Goal: Task Accomplishment & Management: Manage account settings

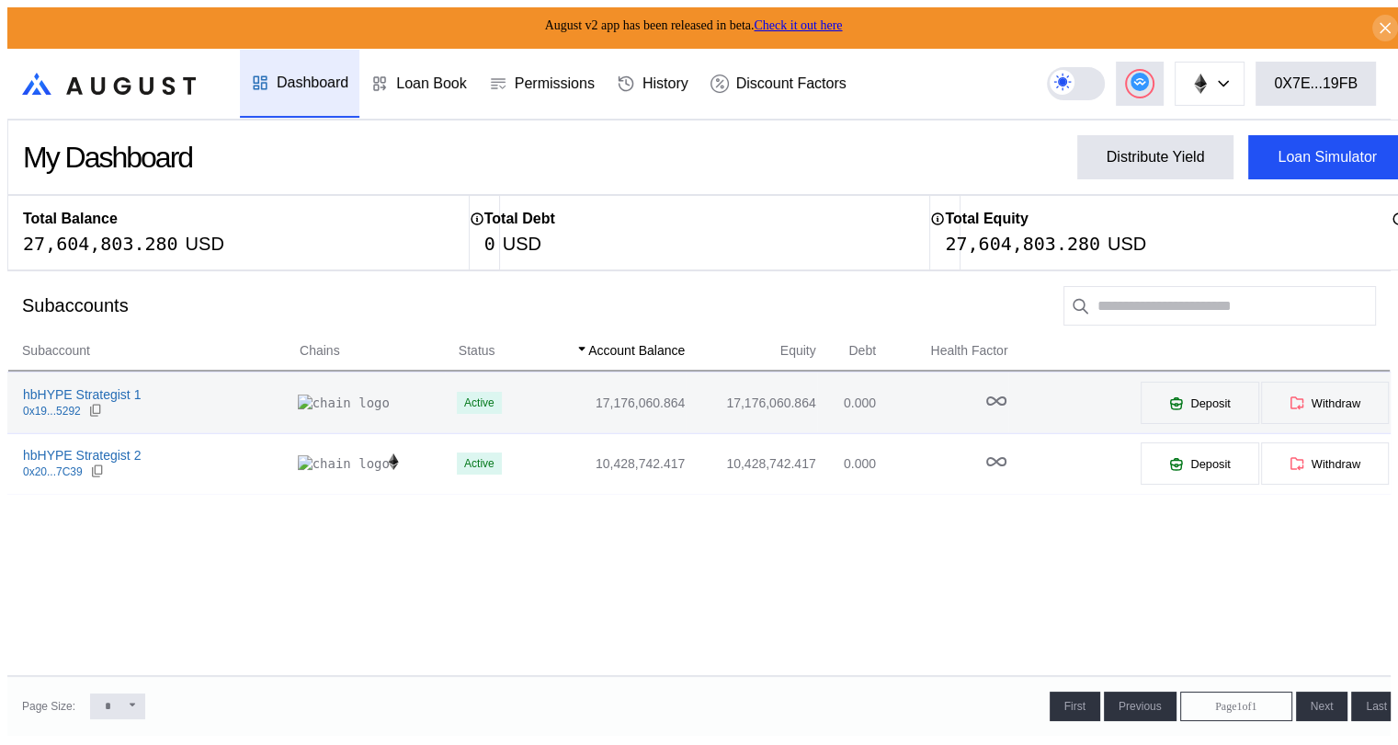
click at [133, 393] on div "hbHYPE Strategist 1 0x19...5292" at bounding box center [153, 402] width 290 height 33
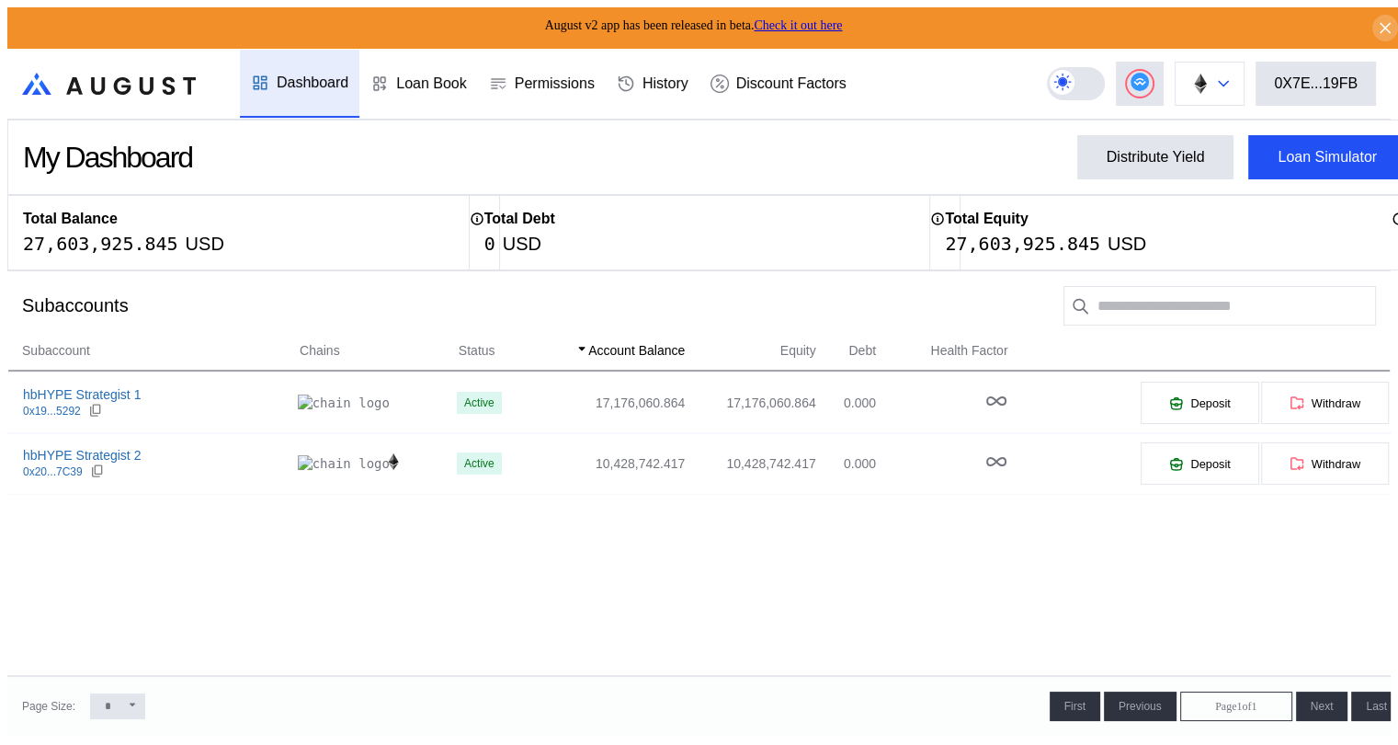
click at [1229, 80] on icon at bounding box center [1223, 83] width 11 height 7
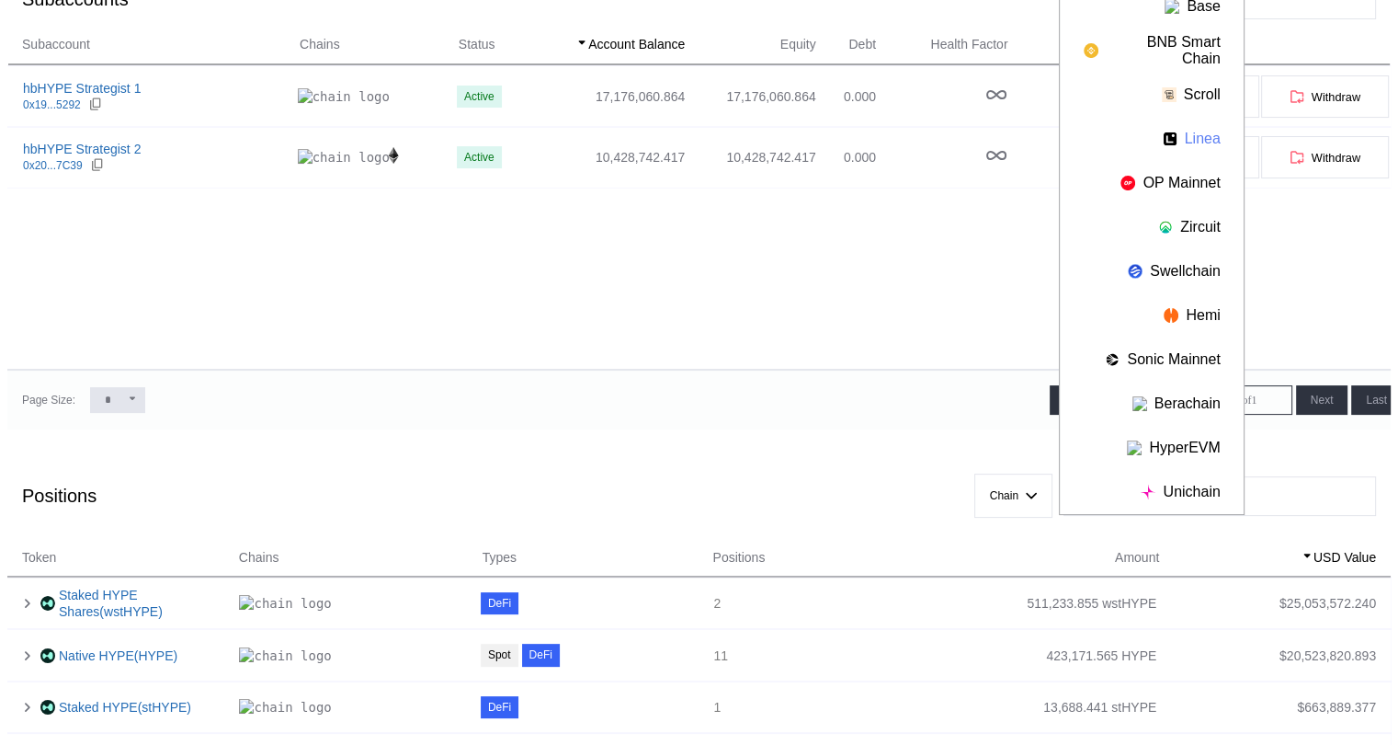
scroll to position [368, 0]
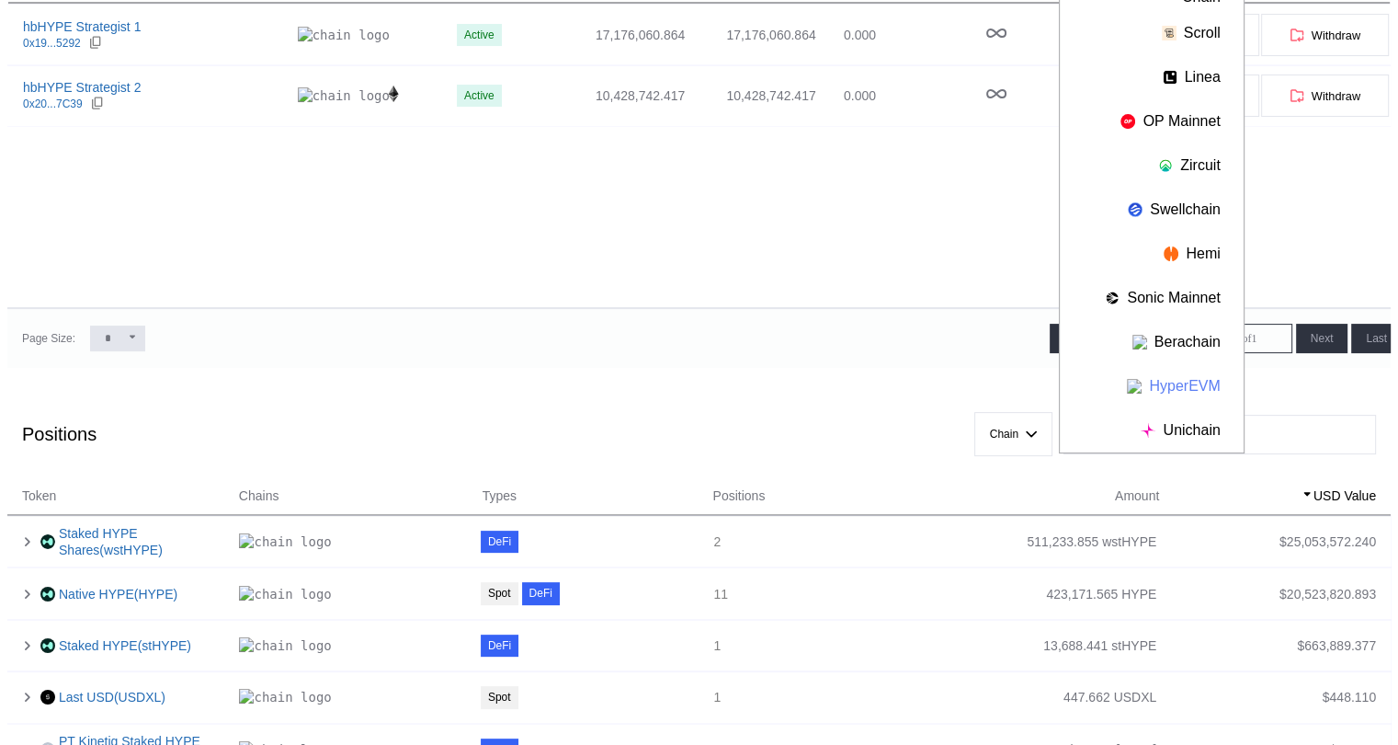
click at [1196, 378] on button "HyperEVM" at bounding box center [1152, 386] width 184 height 44
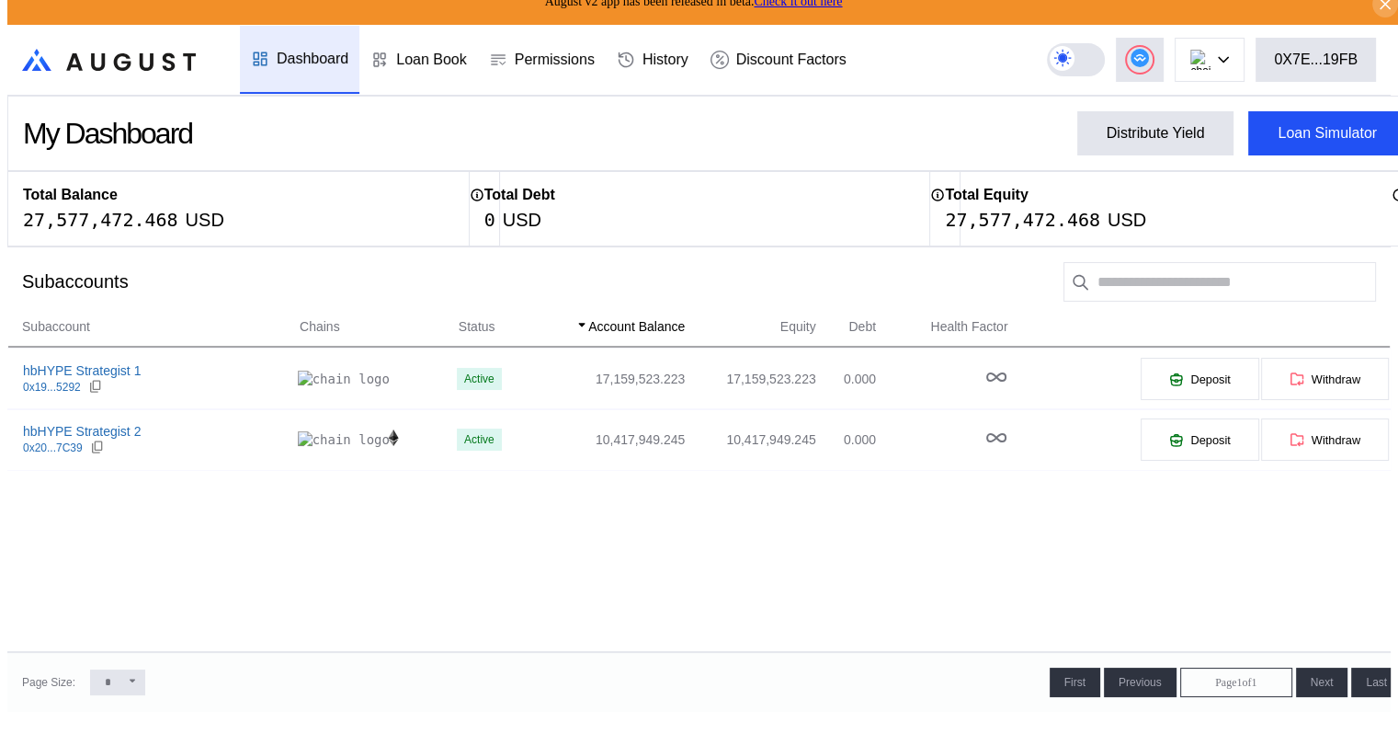
scroll to position [0, 0]
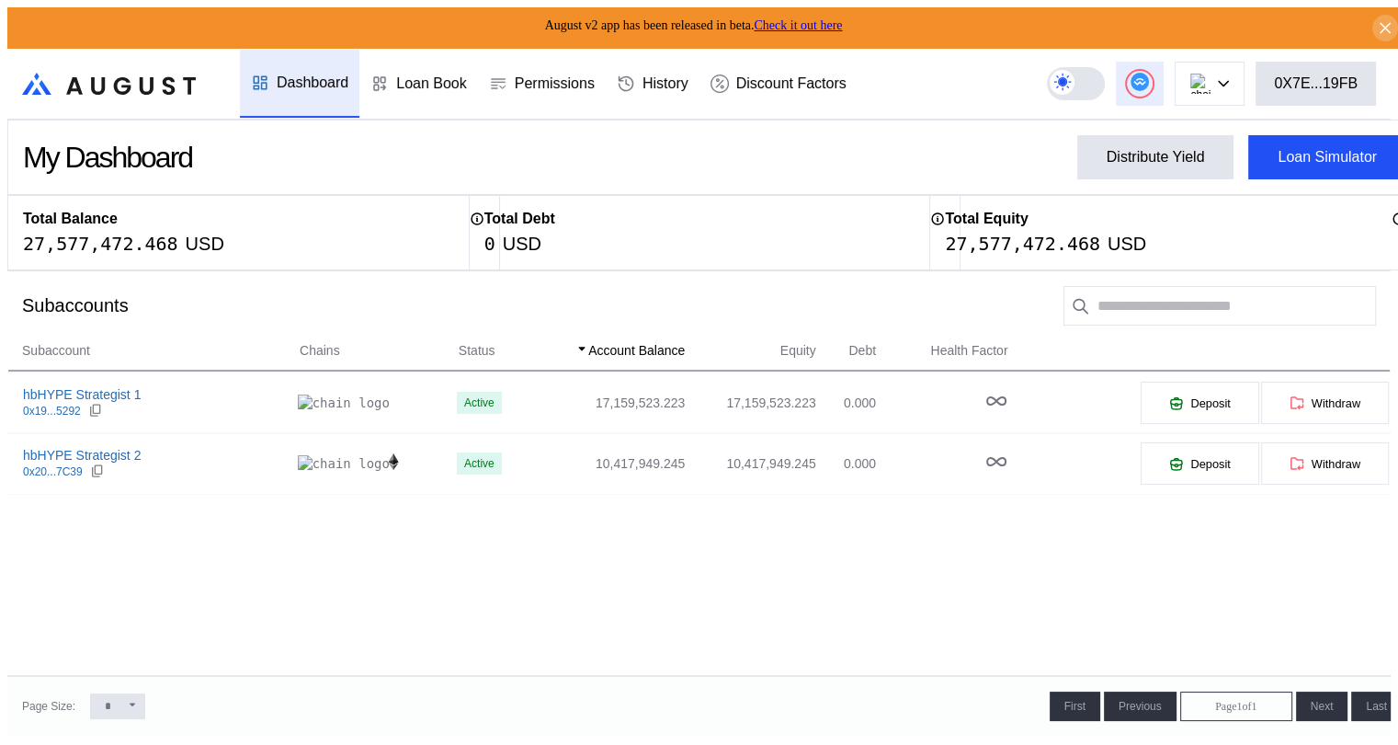
click at [1149, 76] on circle at bounding box center [1140, 82] width 18 height 18
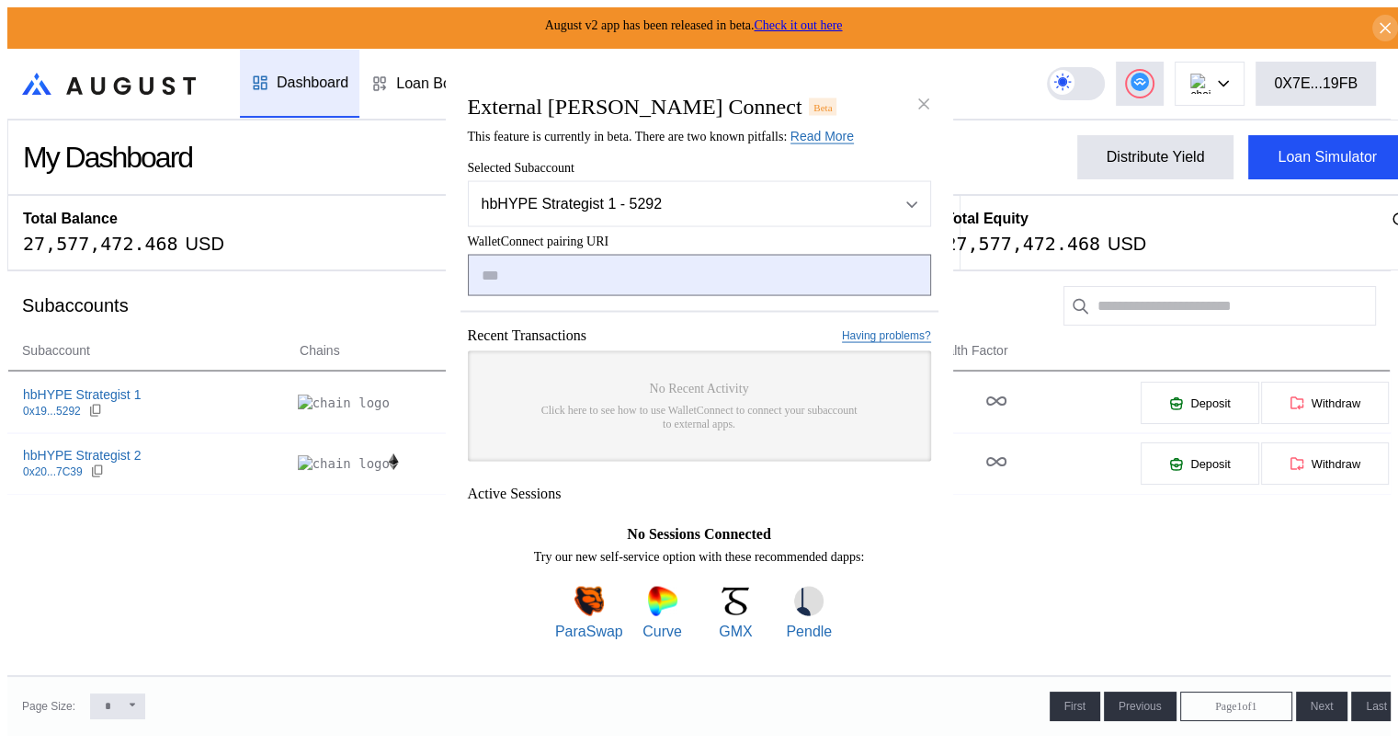
type input "**********"
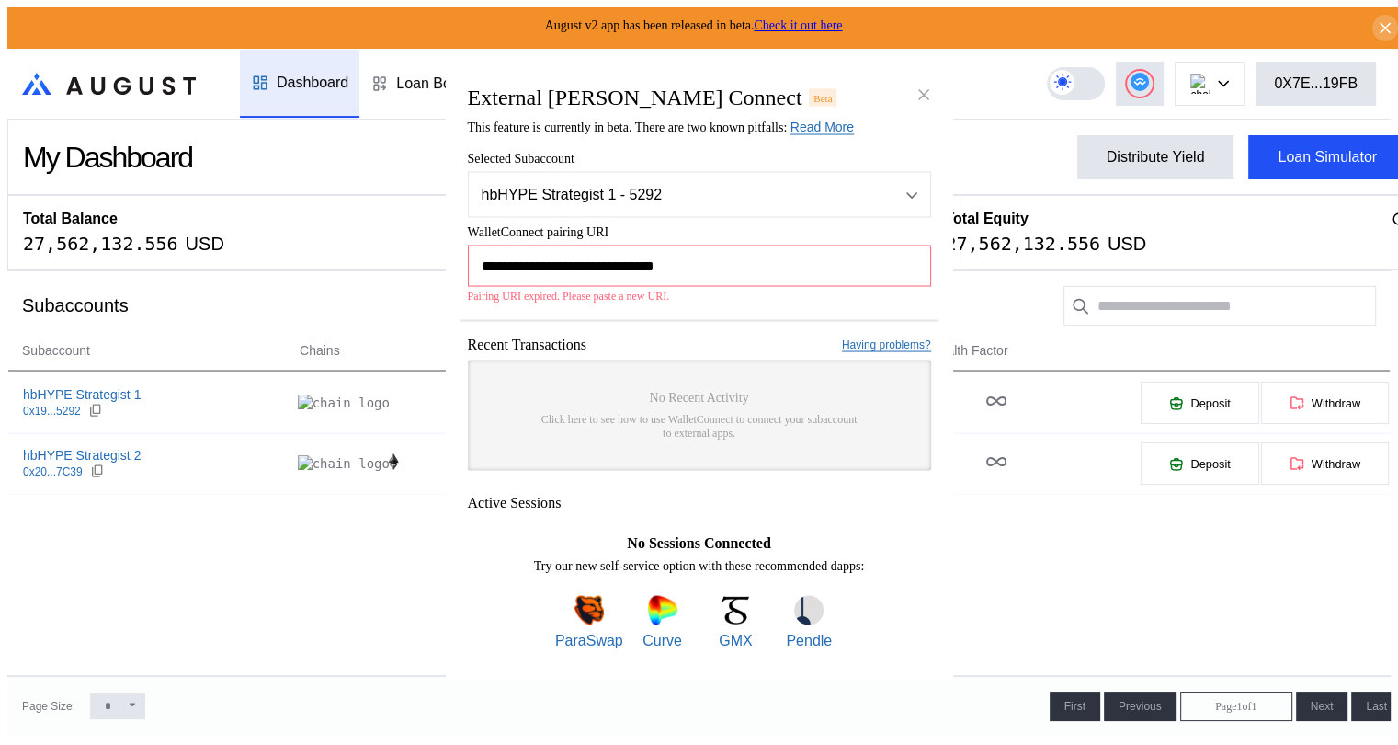
drag, startPoint x: 705, startPoint y: 263, endPoint x: 479, endPoint y: 284, distance: 227.2
click at [479, 284] on input "**********" at bounding box center [699, 265] width 463 height 41
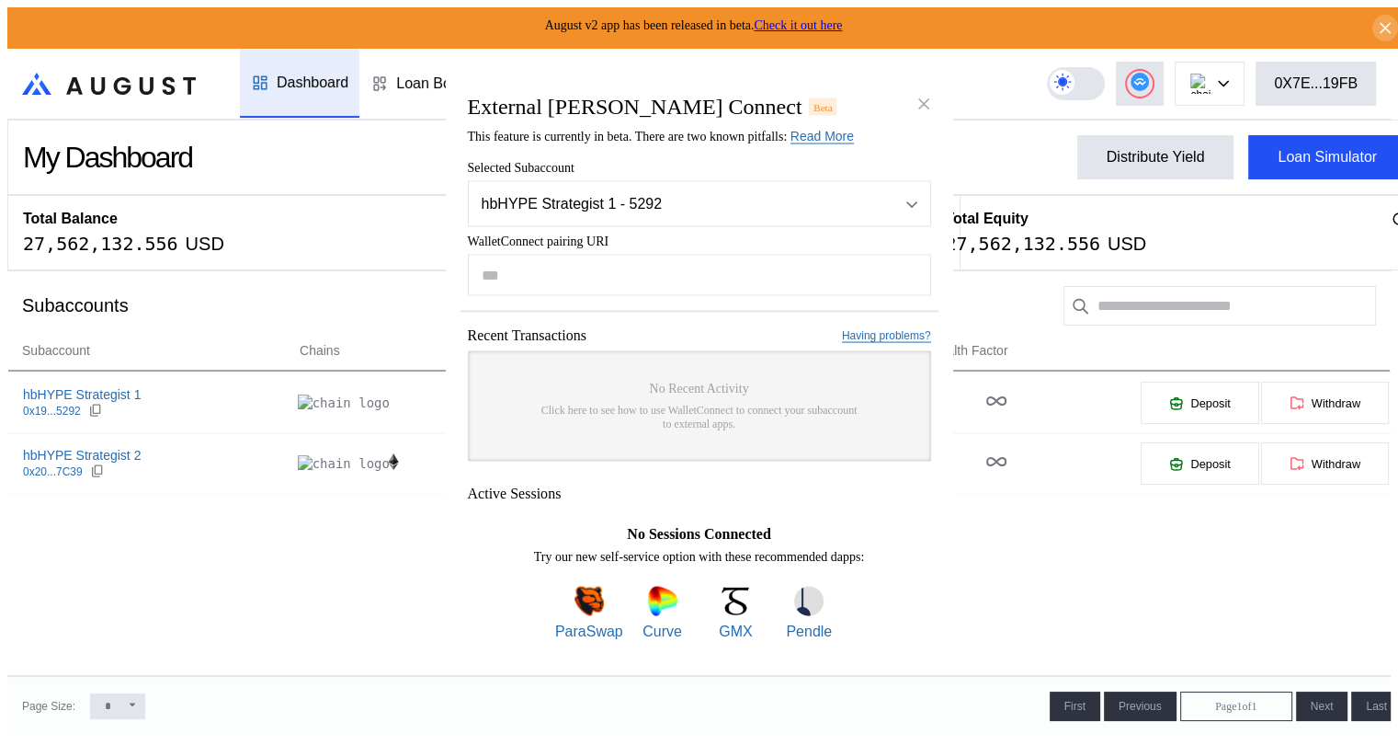
paste input "**********"
type input "**********"
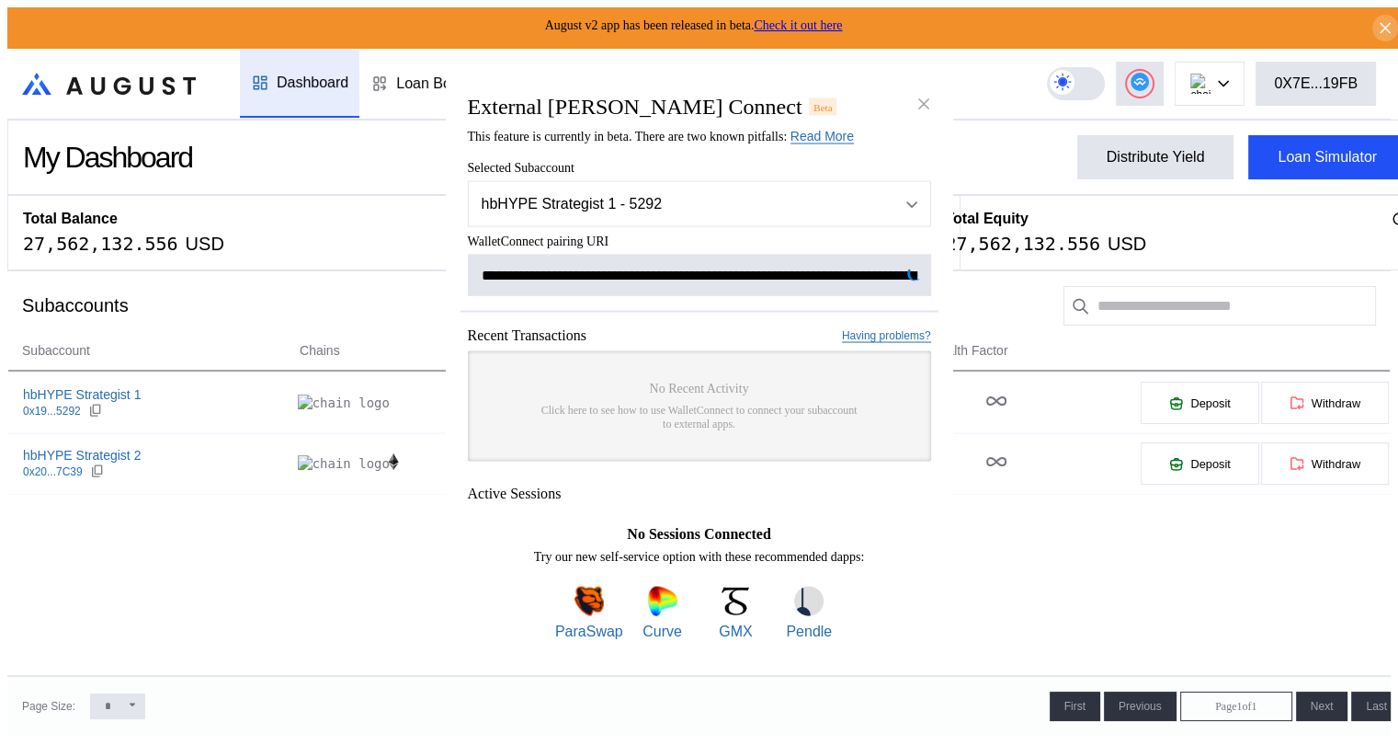
scroll to position [0, 1094]
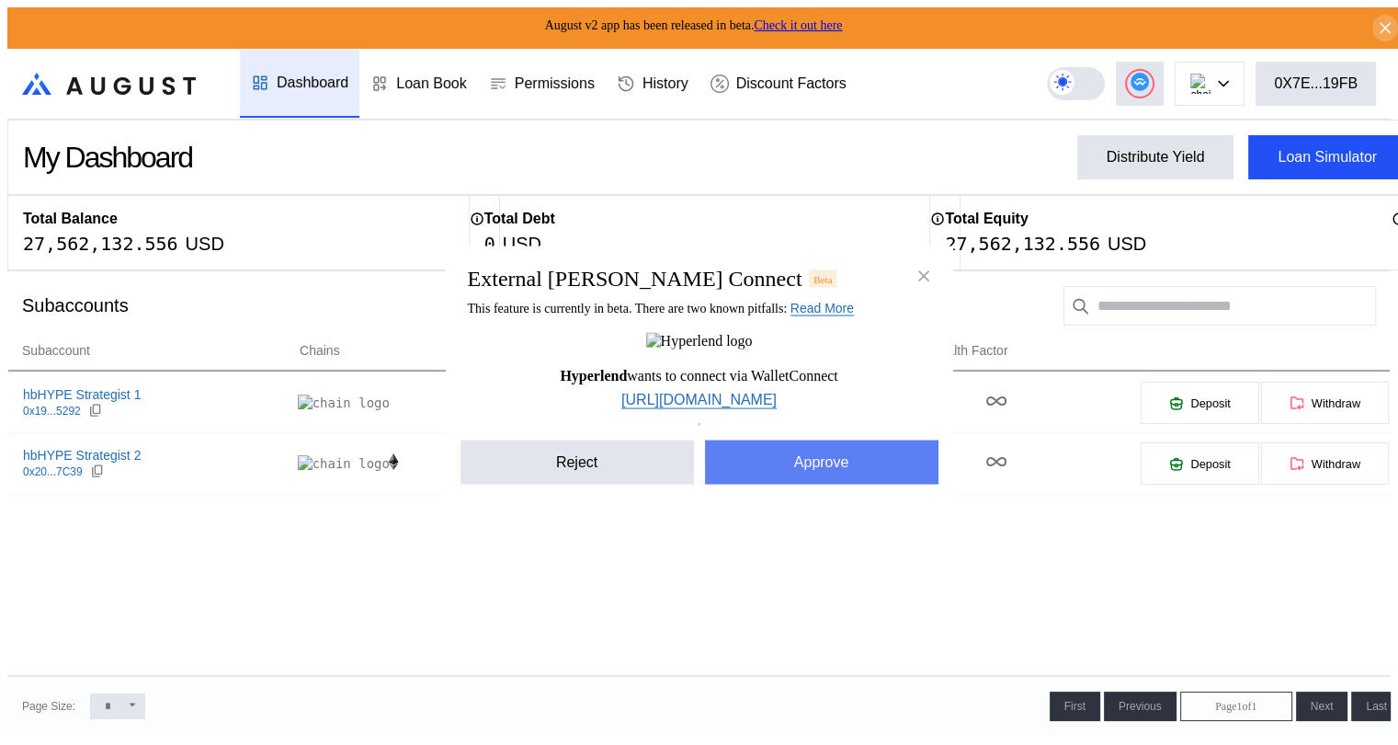
click at [829, 477] on button "Approve" at bounding box center [822, 462] width 234 height 44
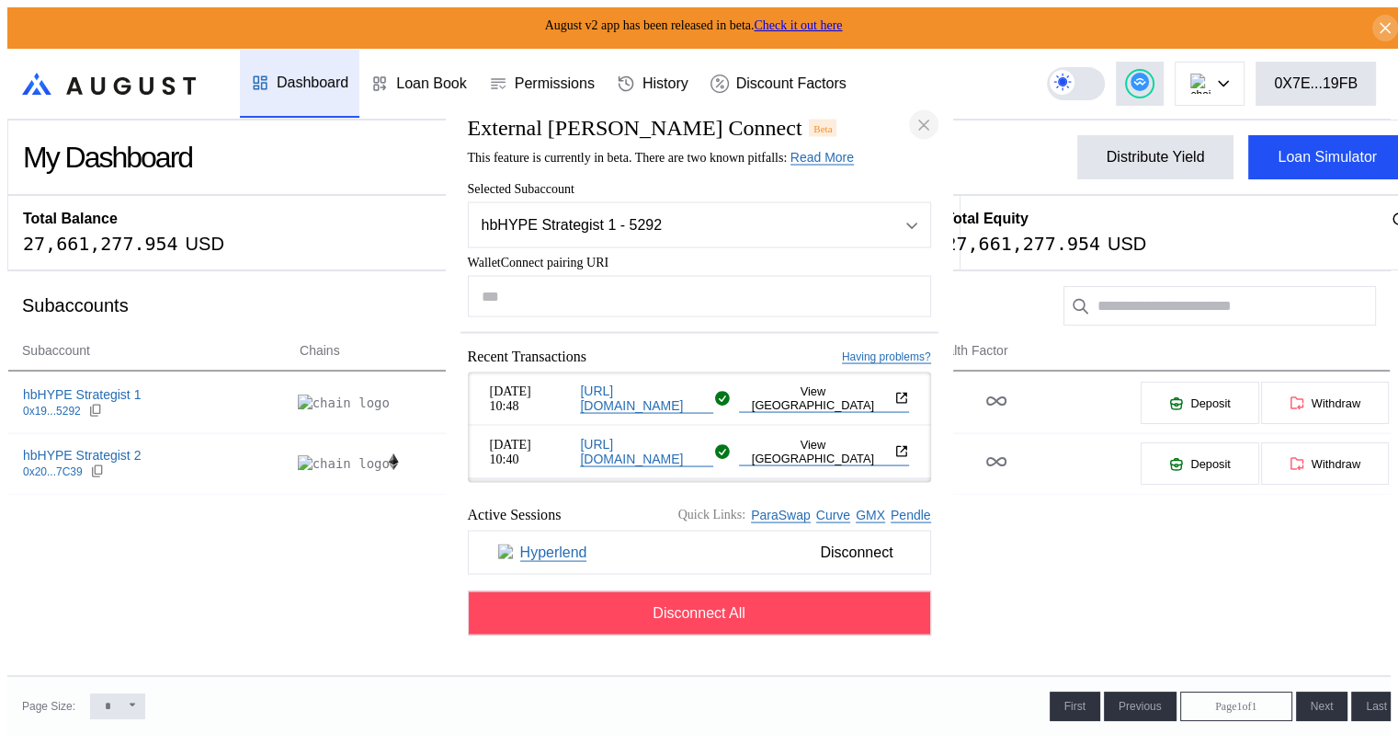
click at [929, 117] on icon "close modal" at bounding box center [924, 124] width 18 height 19
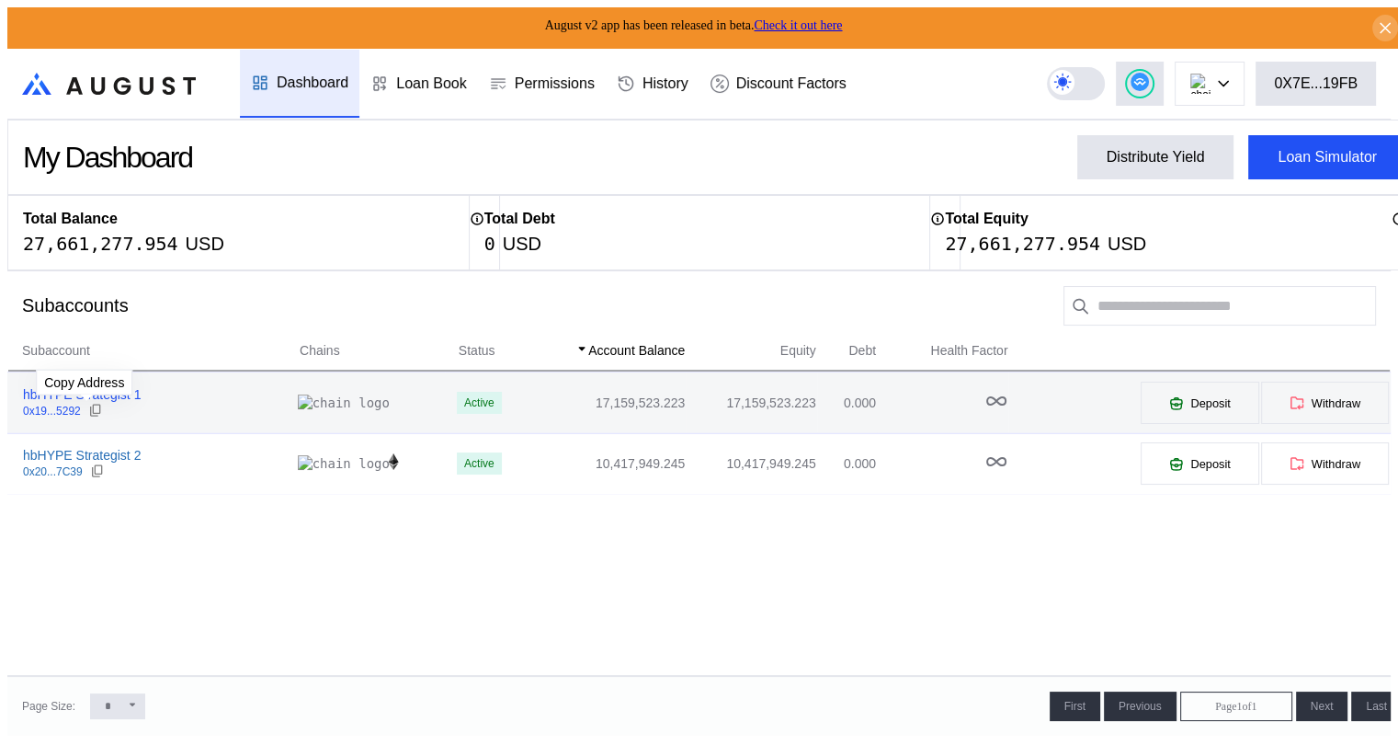
click at [90, 405] on icon at bounding box center [95, 410] width 15 height 15
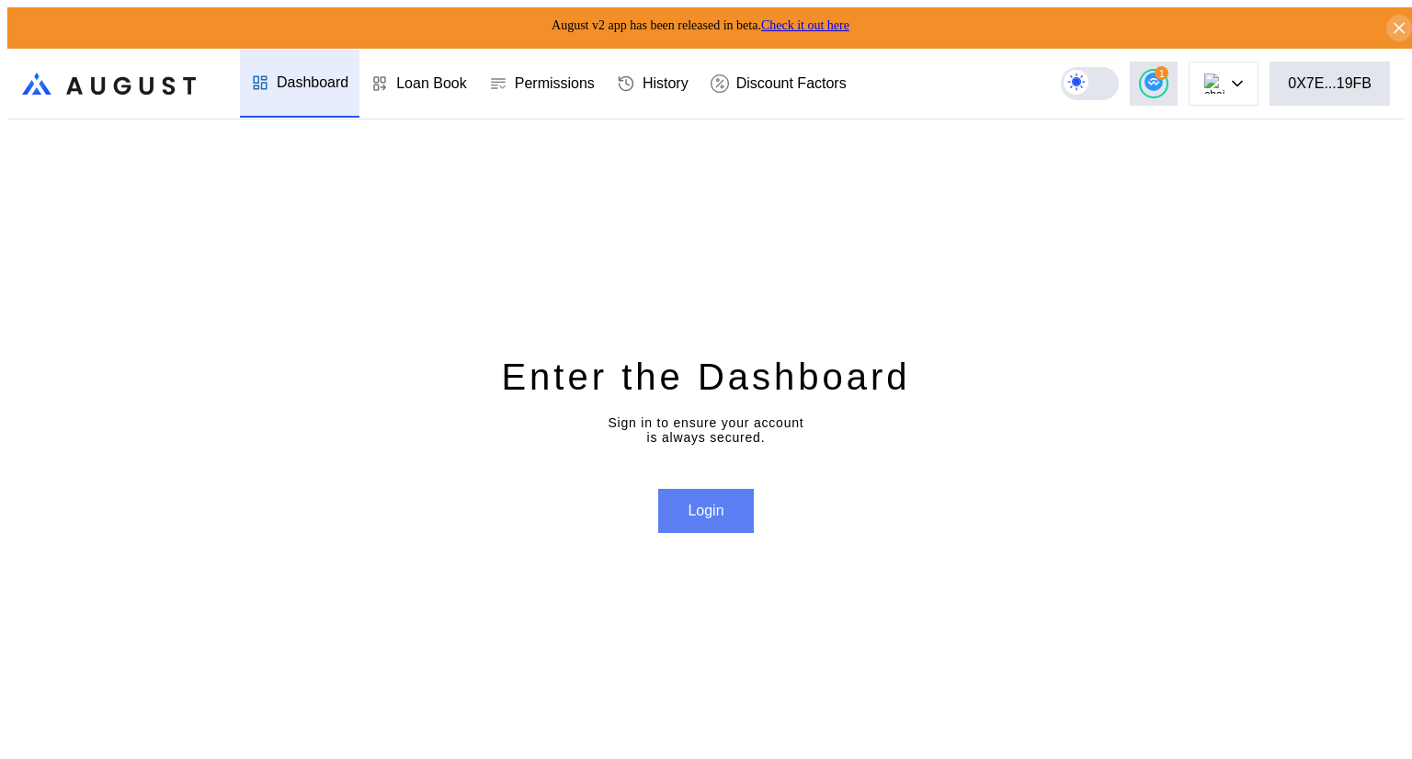
click at [702, 501] on button "Login" at bounding box center [705, 511] width 95 height 44
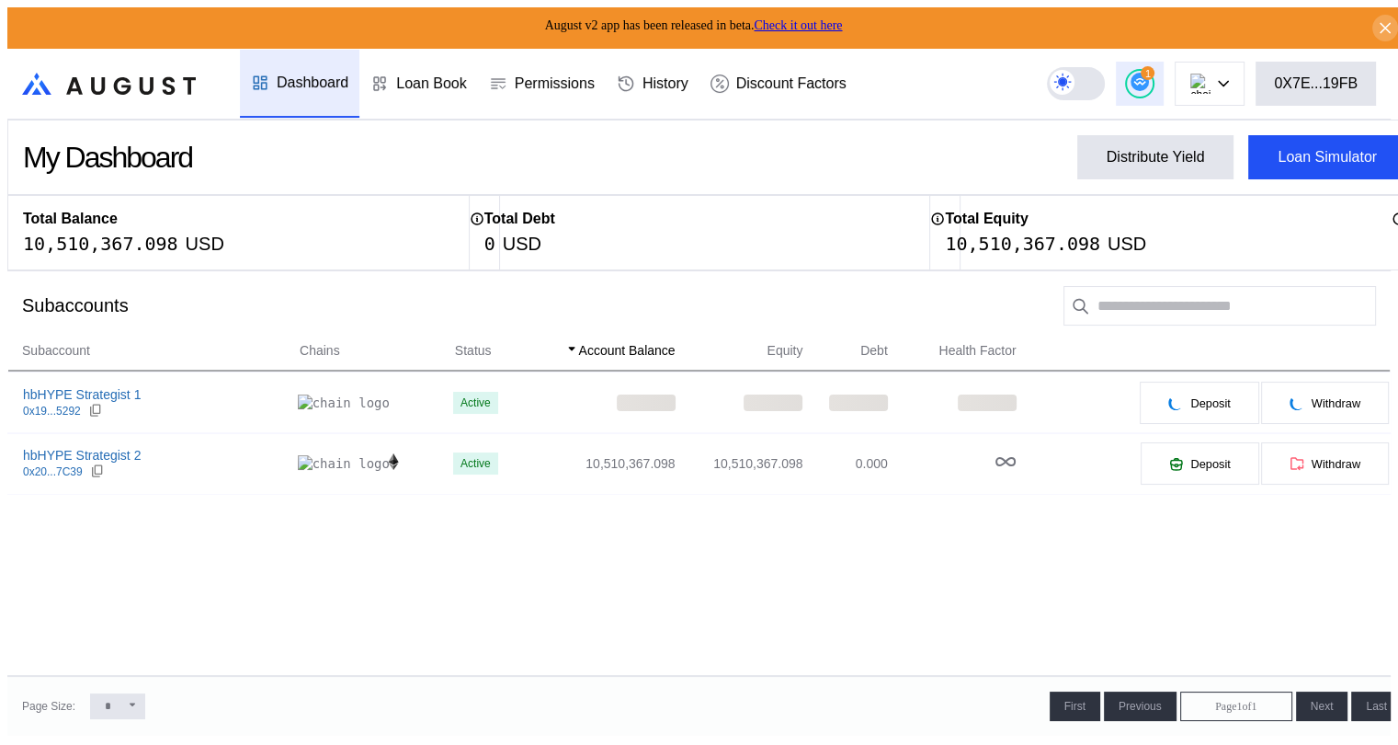
click at [1149, 74] on circle at bounding box center [1140, 82] width 18 height 18
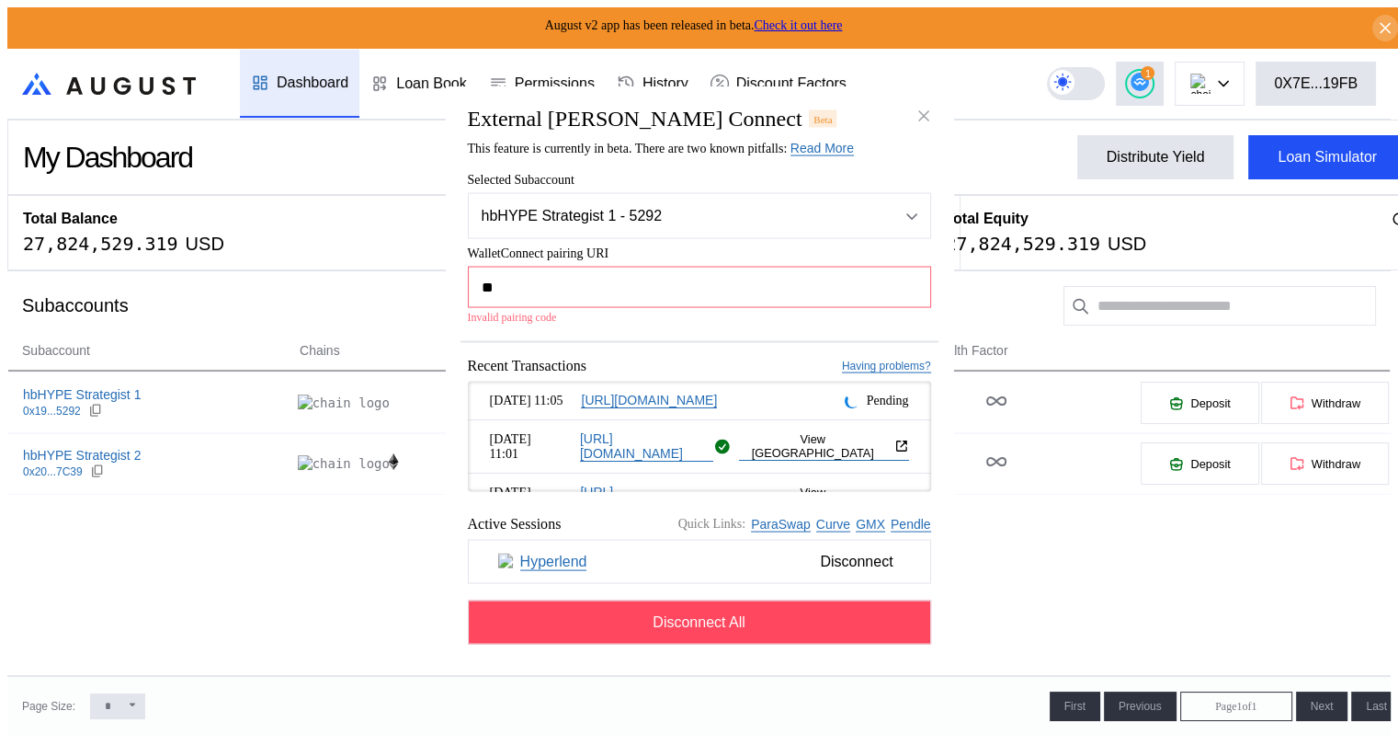
type input "*"
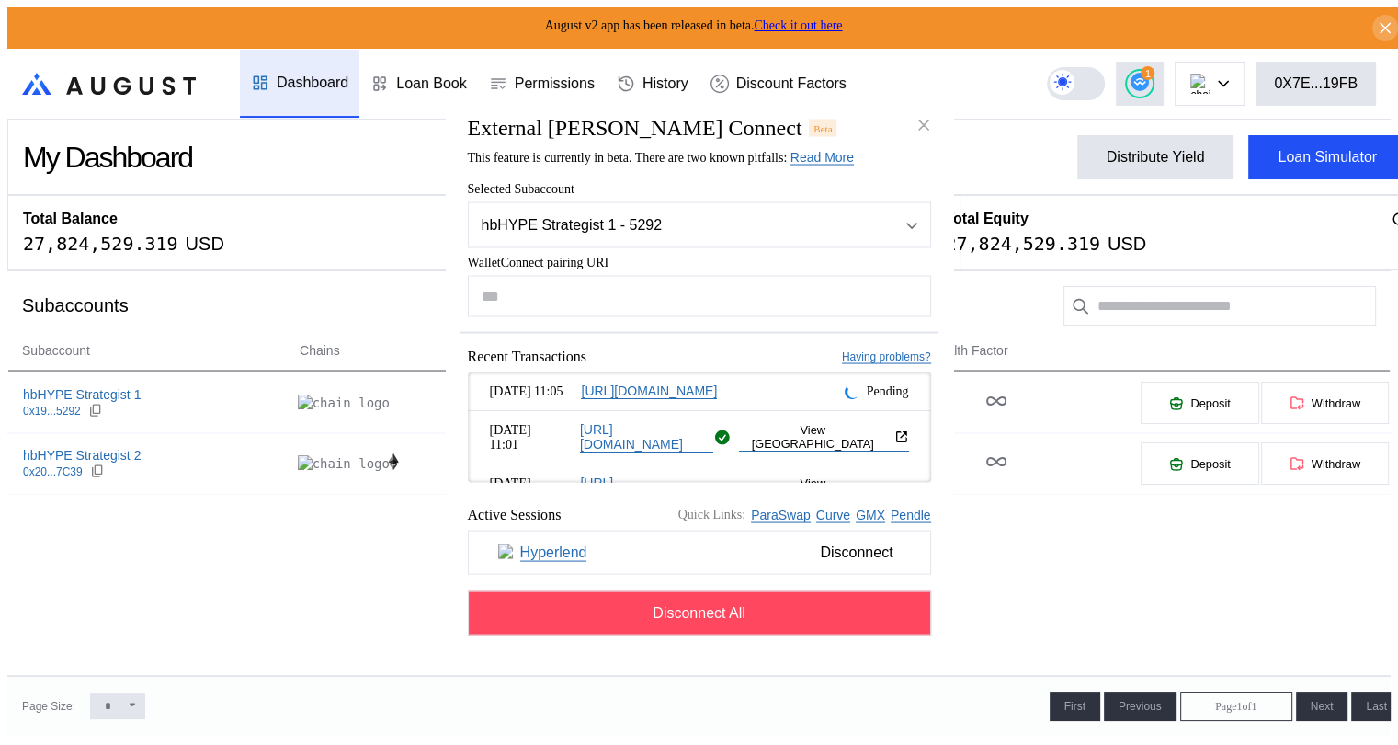
paste input "**********"
type input "**********"
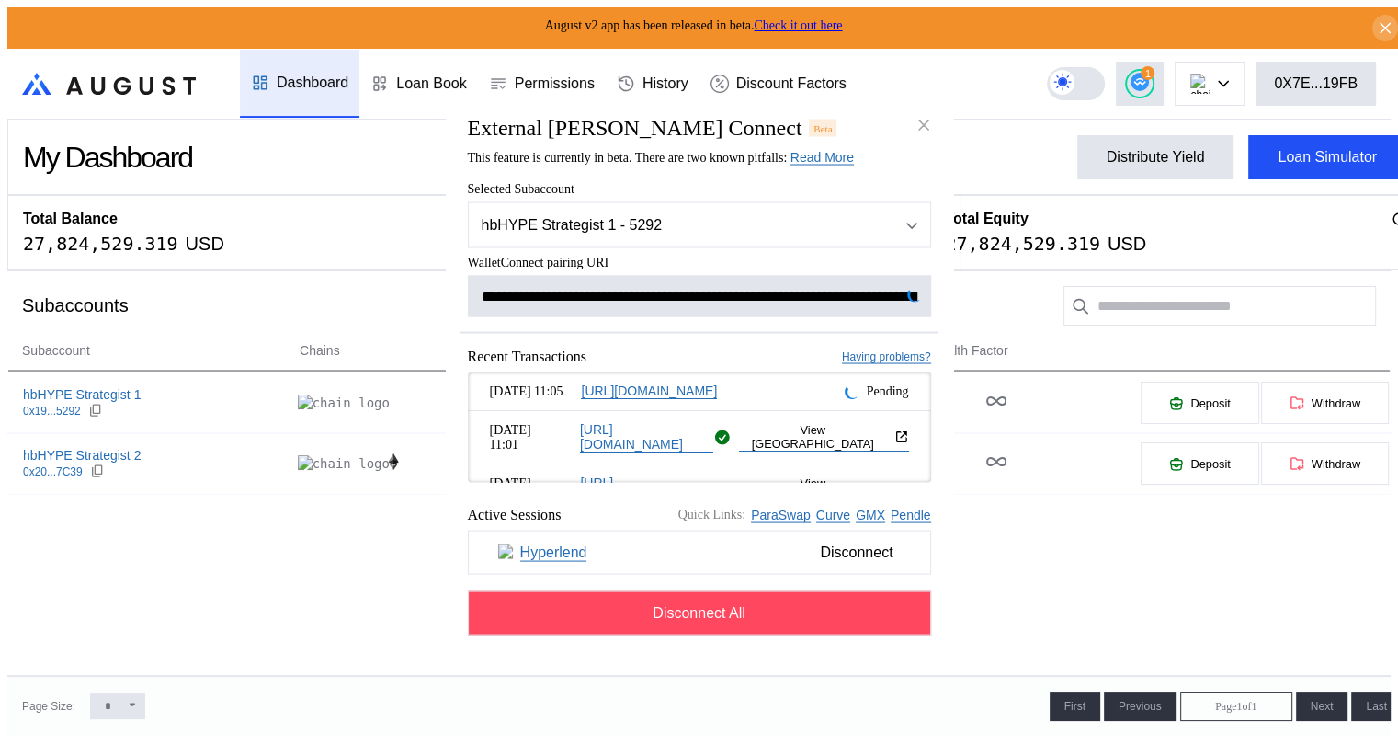
scroll to position [0, 1122]
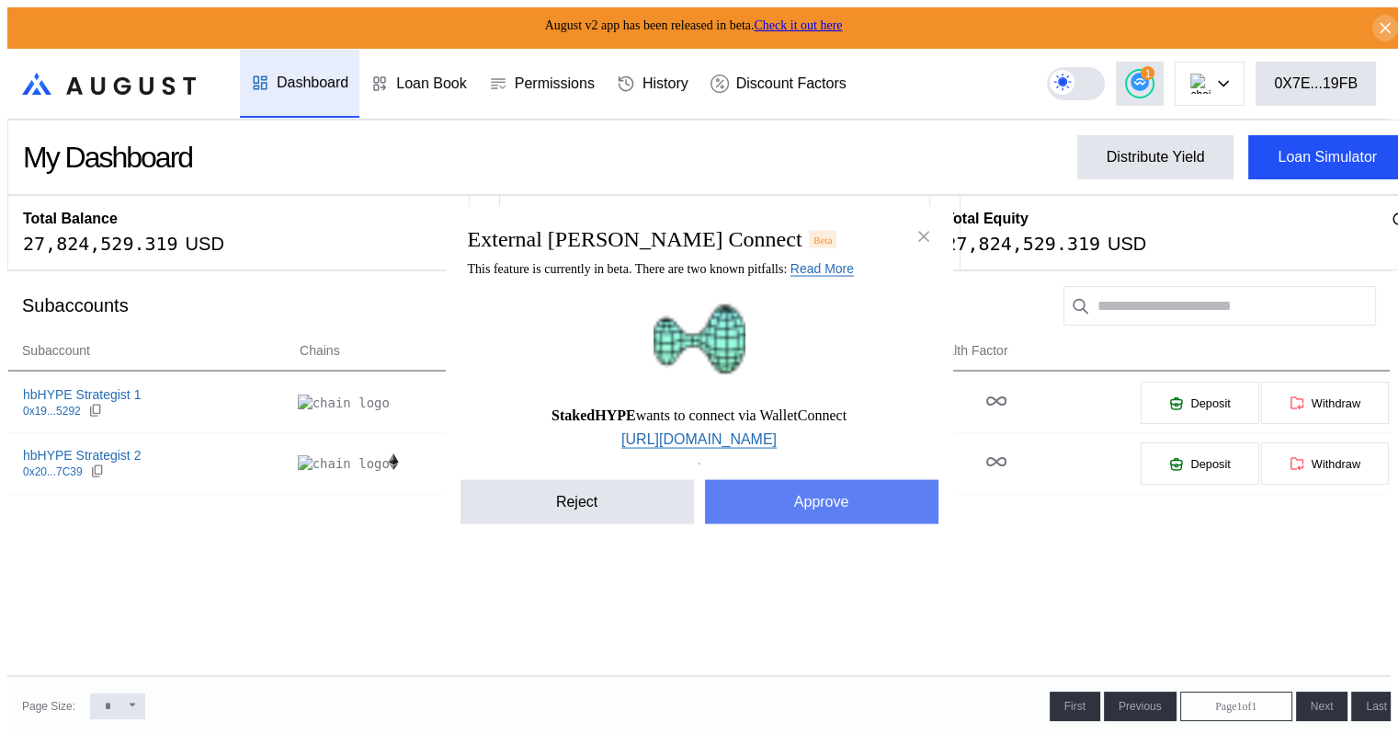
click at [820, 500] on button "Approve" at bounding box center [822, 502] width 234 height 44
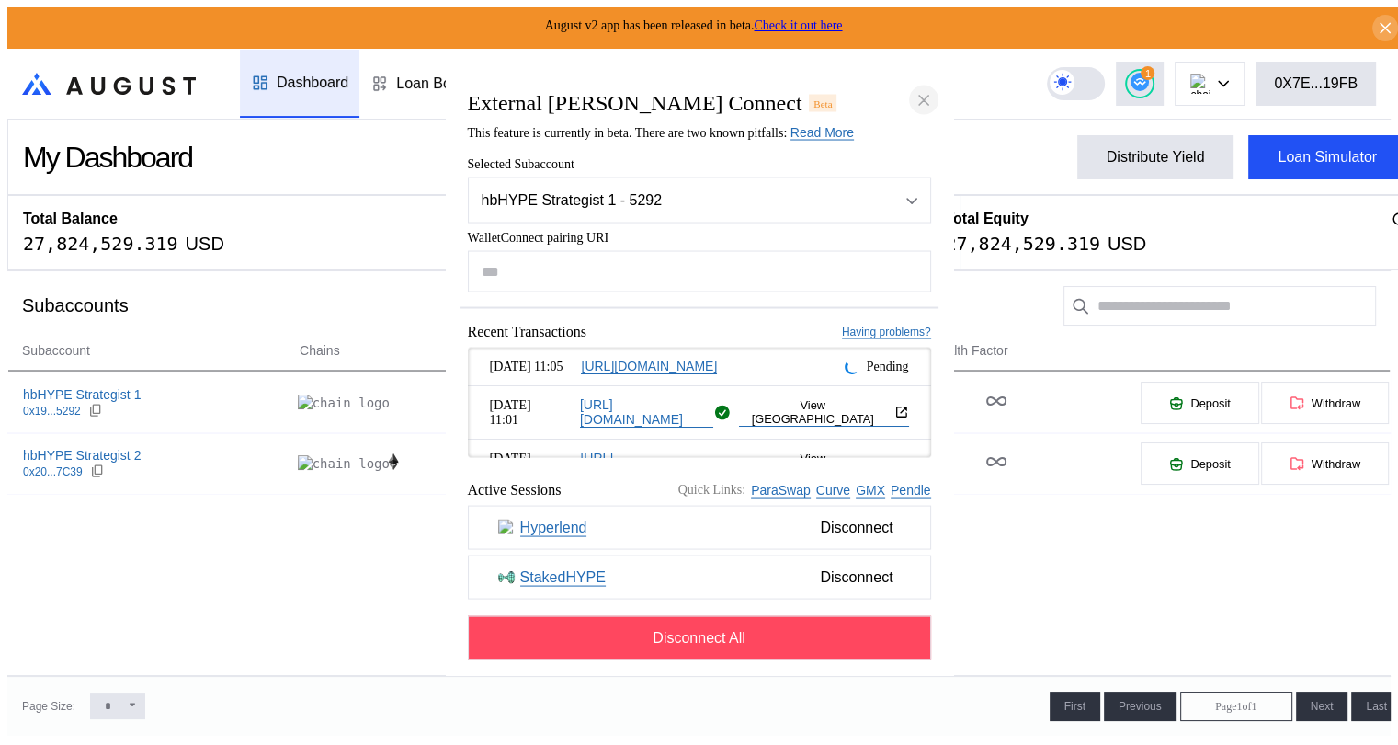
click at [927, 92] on icon "close modal" at bounding box center [924, 99] width 18 height 19
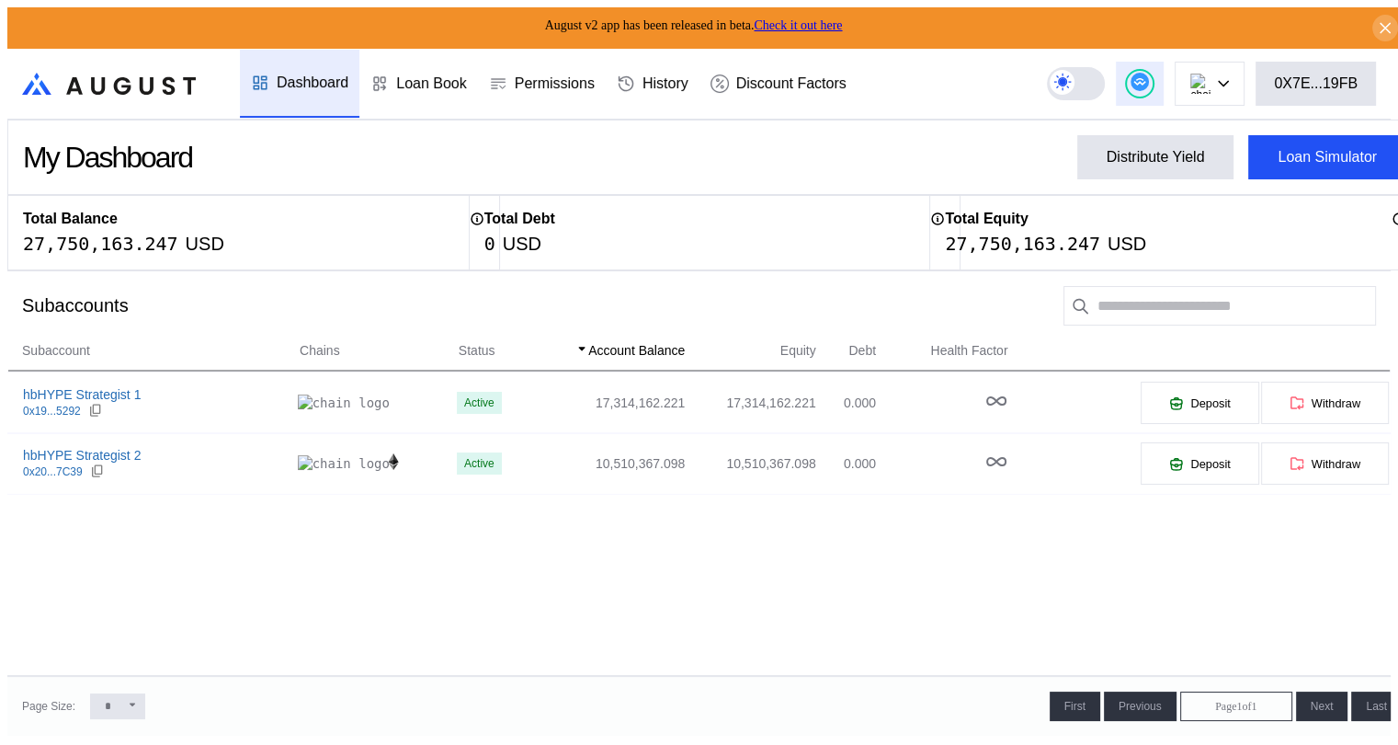
click at [1149, 74] on circle at bounding box center [1140, 82] width 18 height 18
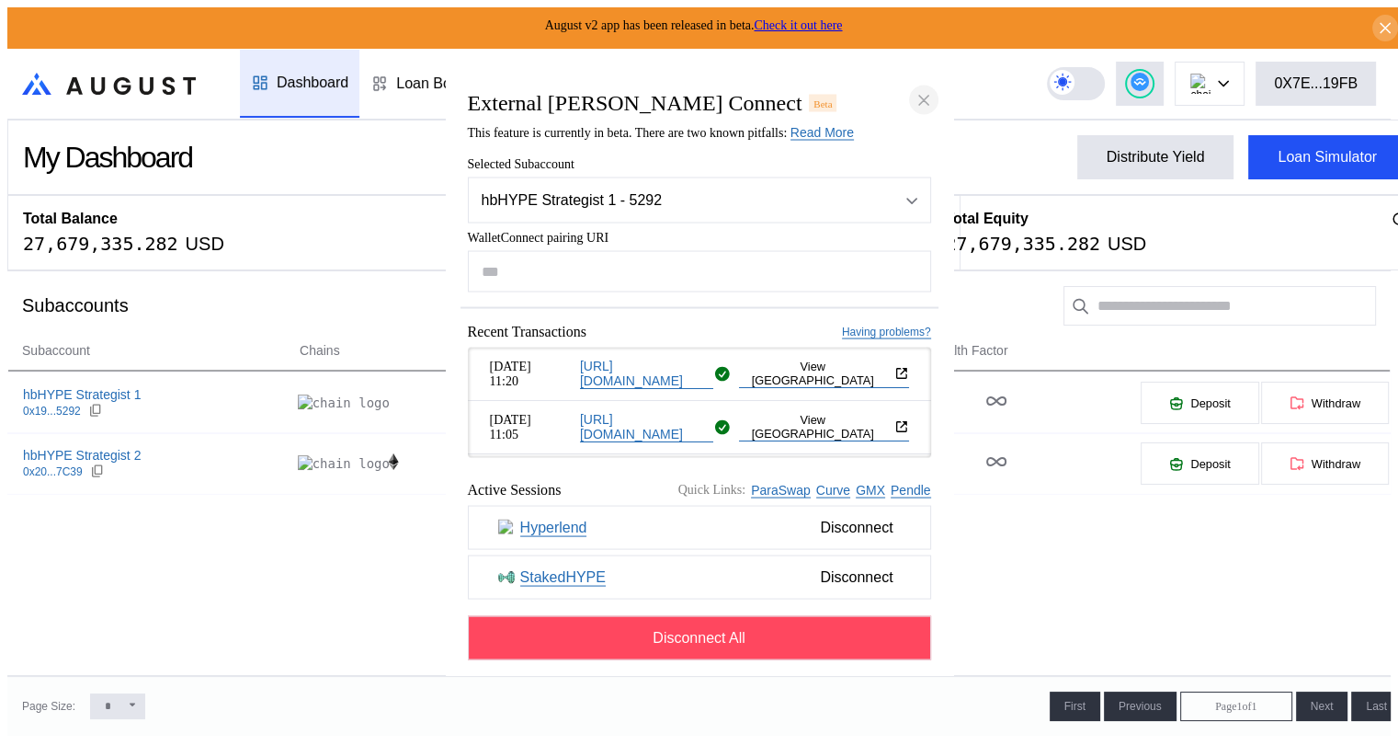
click at [918, 90] on icon "close modal" at bounding box center [924, 99] width 18 height 19
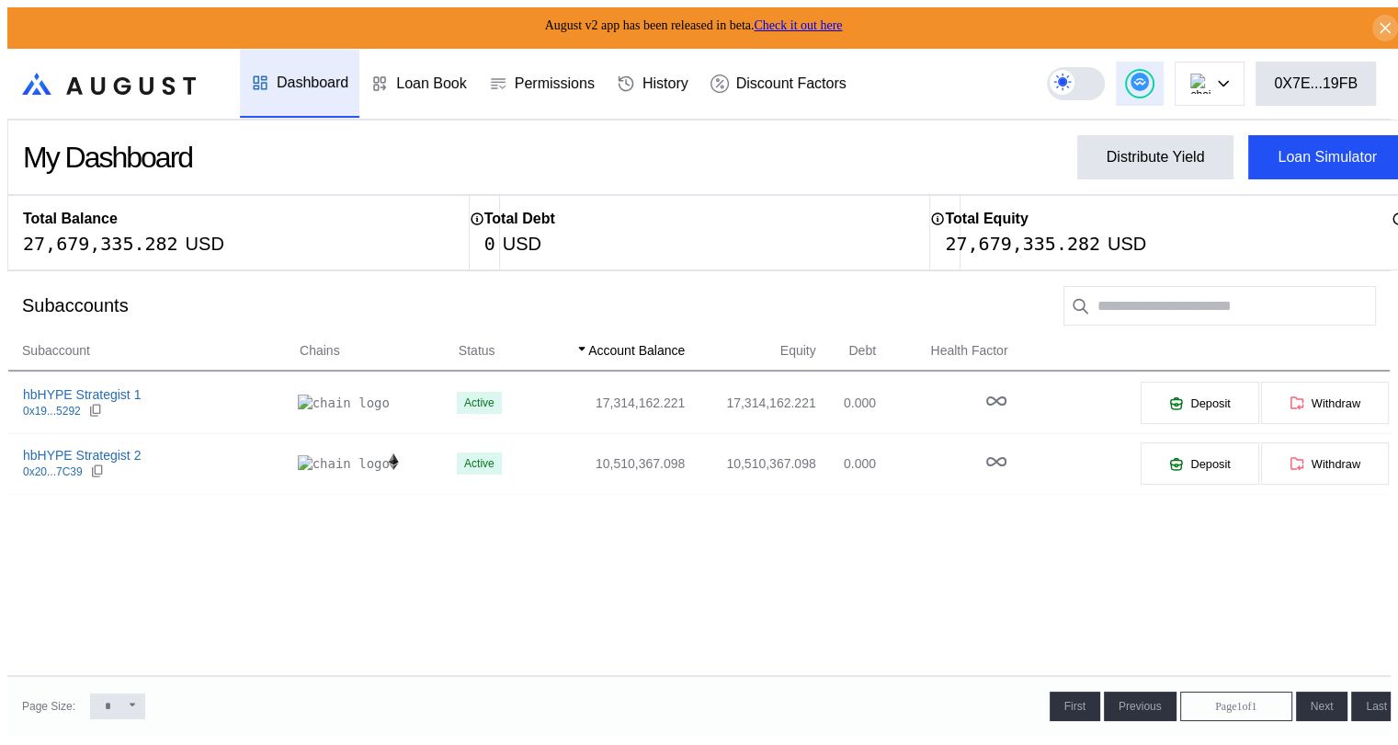
click at [1153, 74] on div at bounding box center [1140, 84] width 26 height 26
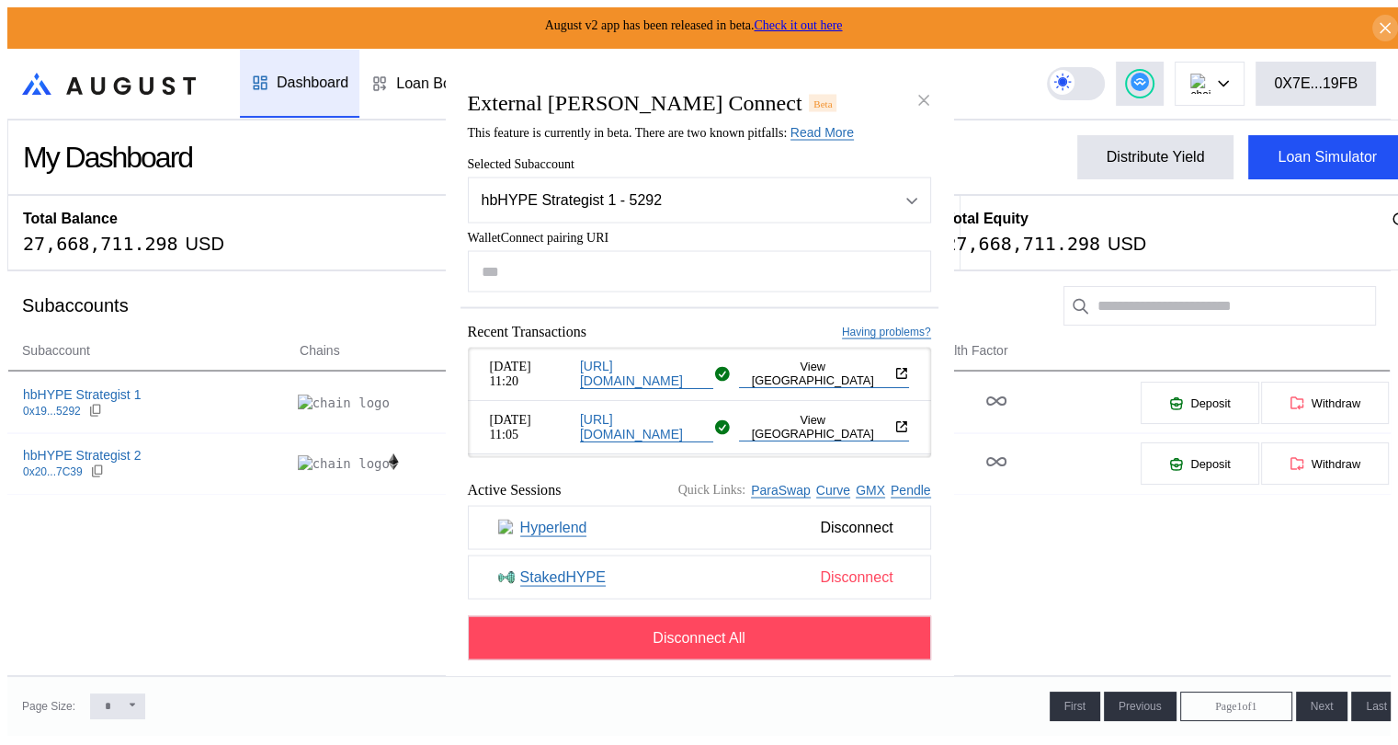
click at [857, 579] on span "Disconnect" at bounding box center [856, 577] width 87 height 31
click at [844, 582] on span "Disconnect" at bounding box center [856, 577] width 87 height 31
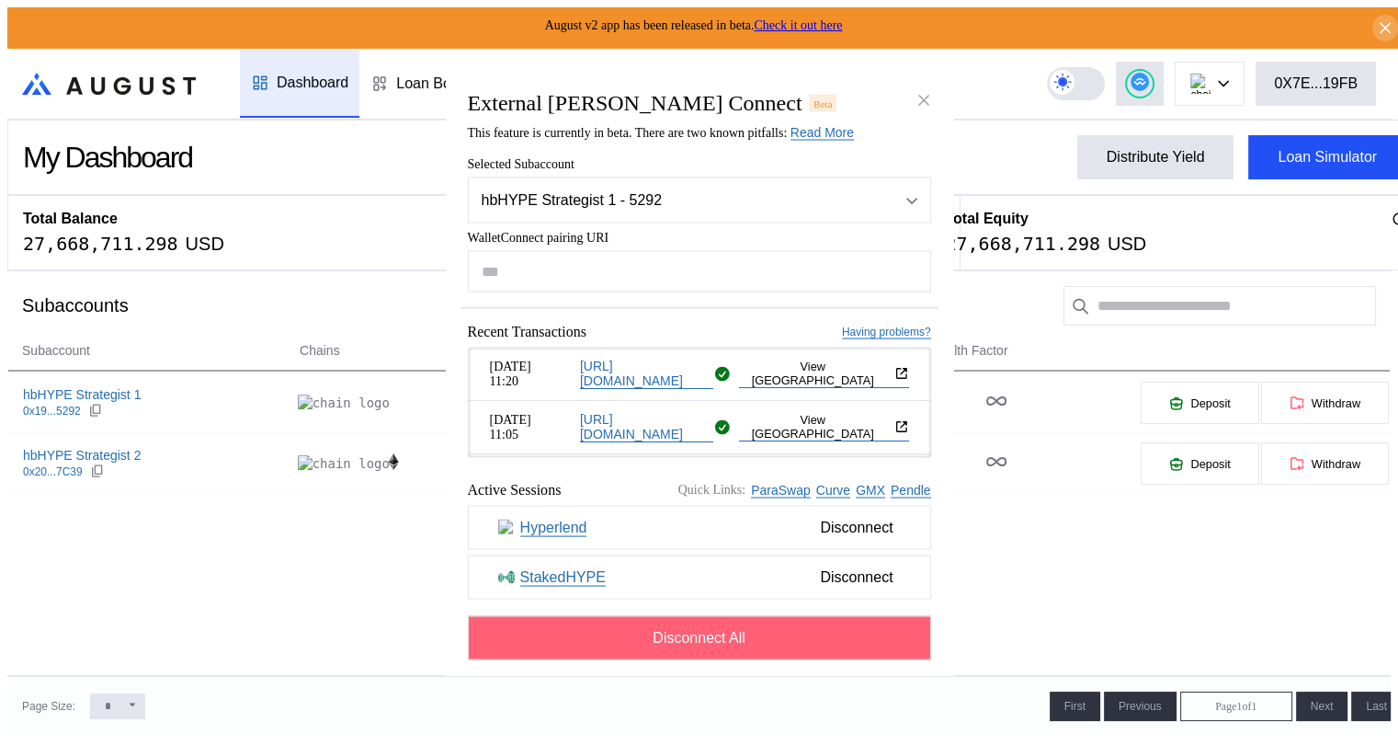
click at [684, 645] on span "Disconnect All" at bounding box center [699, 638] width 93 height 17
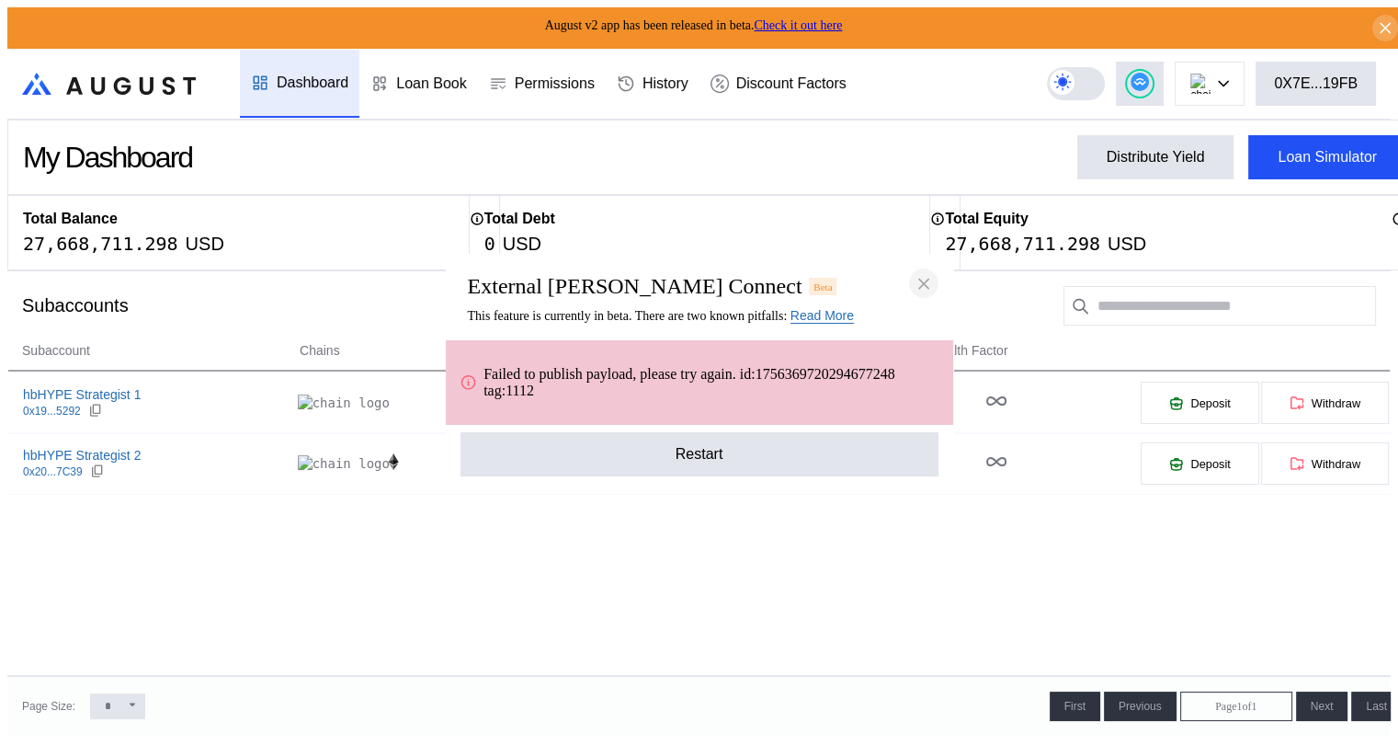
click at [919, 288] on icon "close modal" at bounding box center [923, 283] width 9 height 9
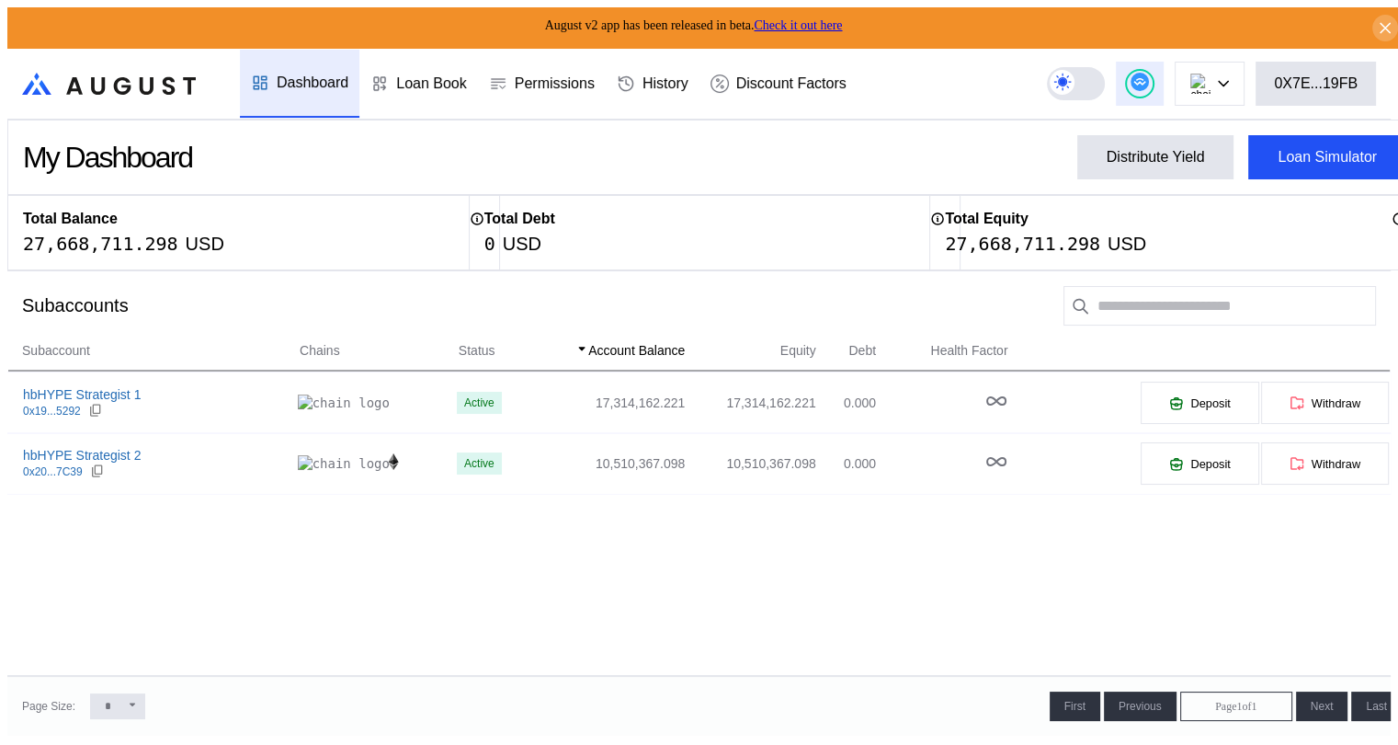
click at [1164, 63] on button at bounding box center [1140, 84] width 48 height 44
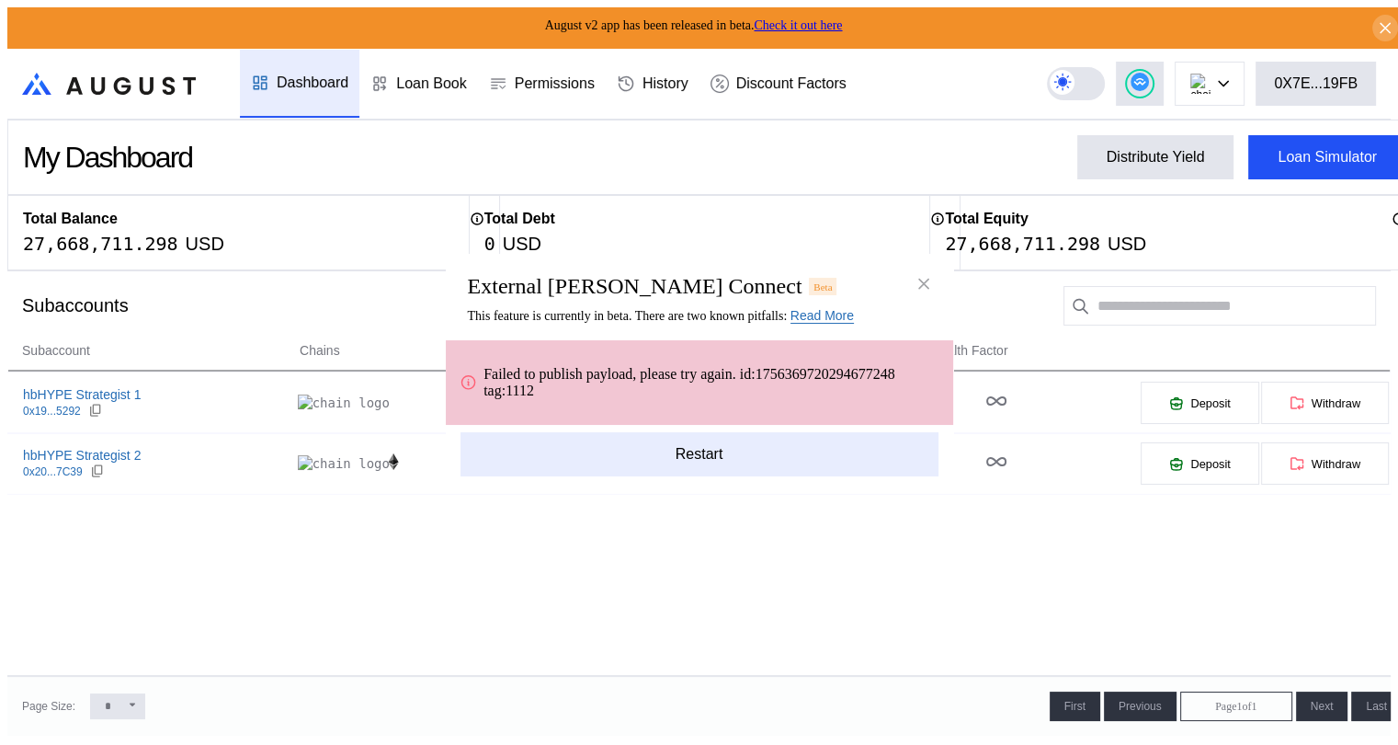
click at [699, 448] on button "Restart" at bounding box center [700, 454] width 478 height 44
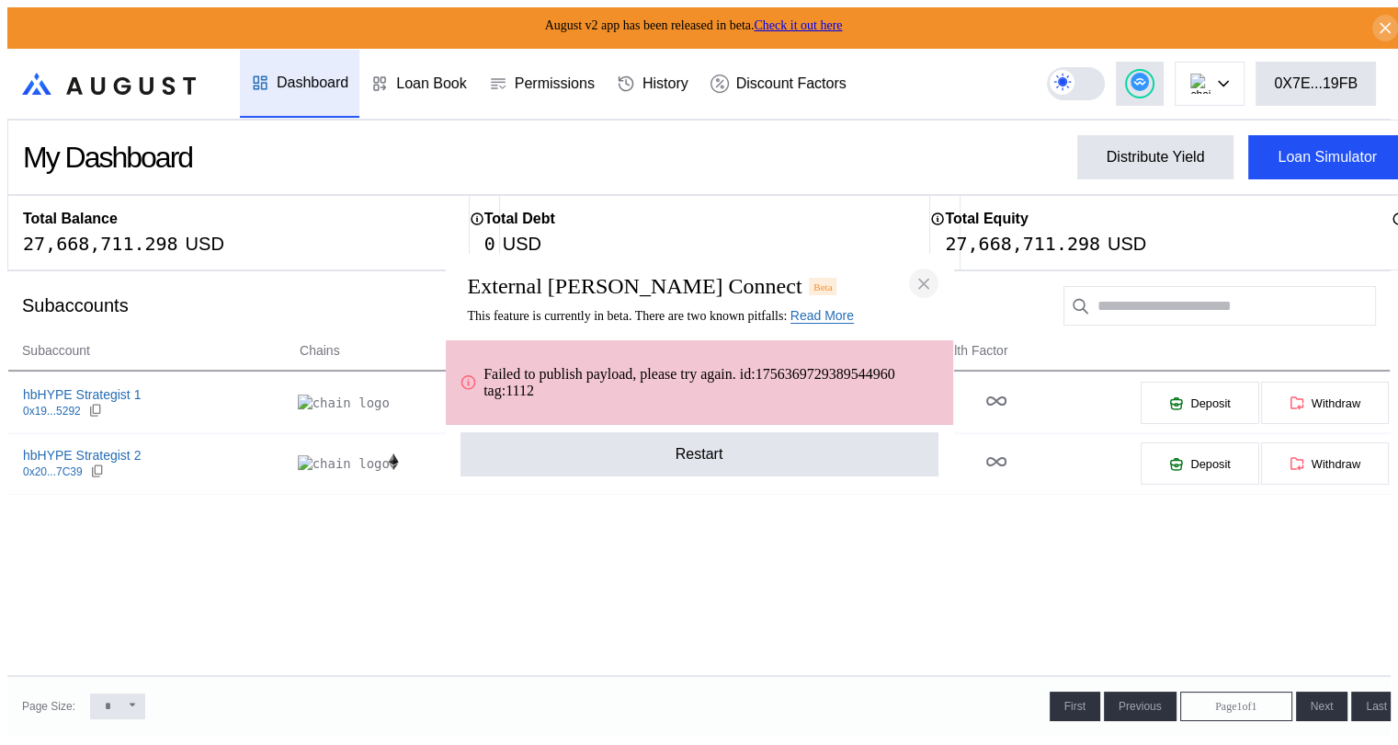
click at [924, 291] on icon "close modal" at bounding box center [924, 283] width 18 height 19
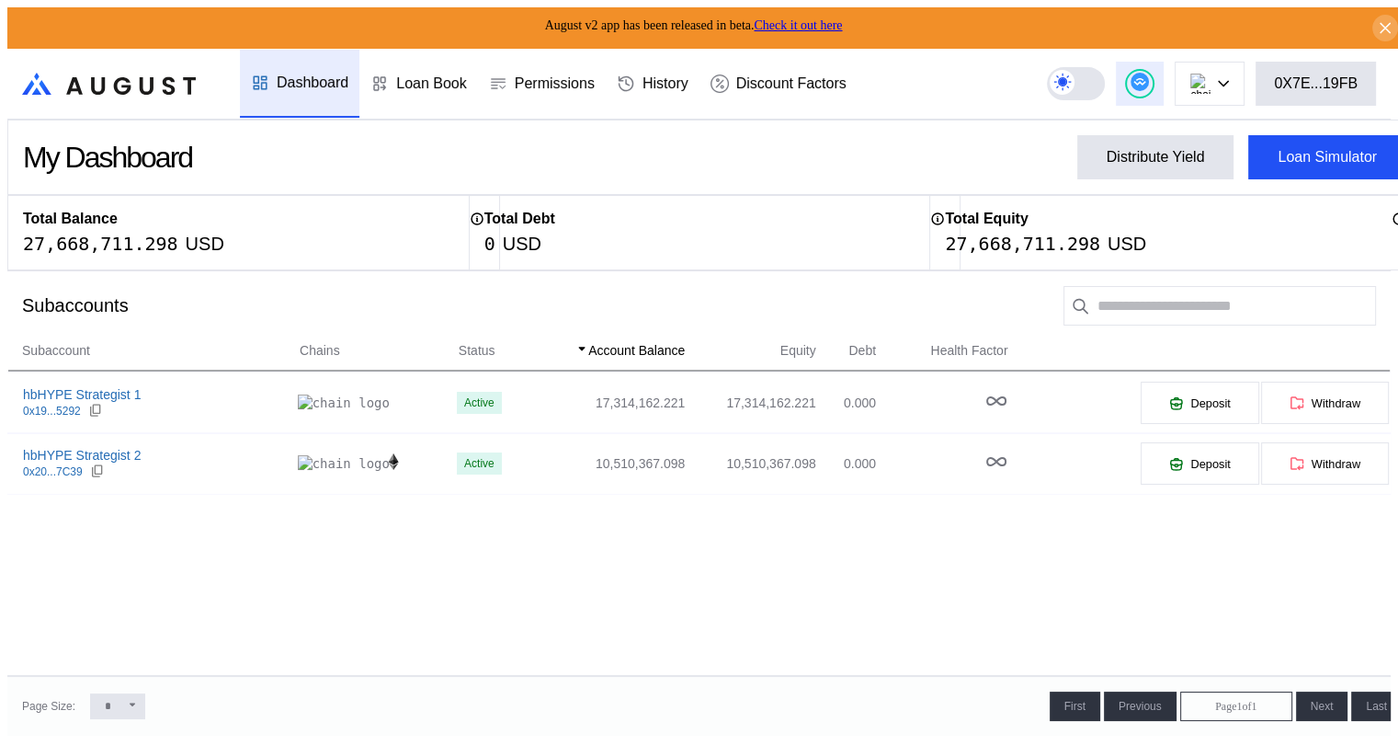
click at [1149, 73] on circle at bounding box center [1140, 82] width 18 height 18
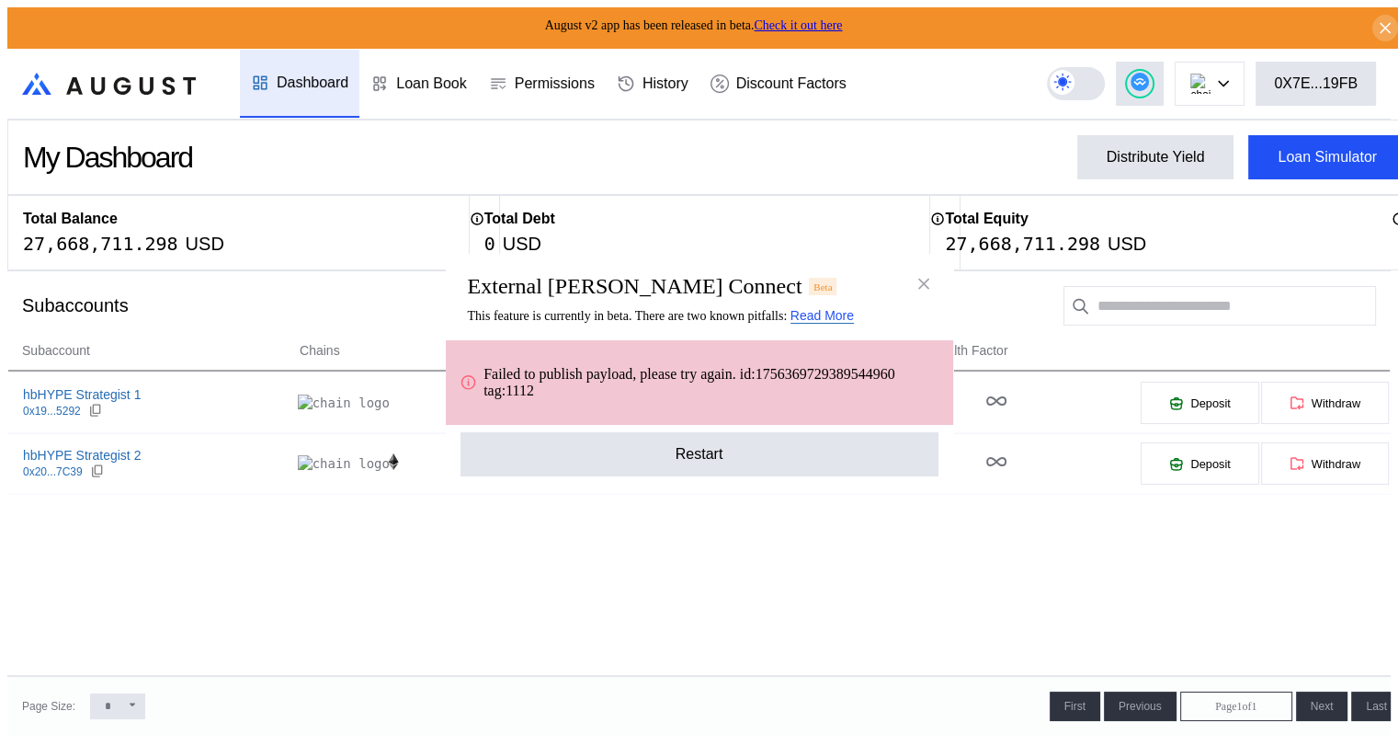
click at [848, 324] on link "Read More" at bounding box center [822, 316] width 63 height 16
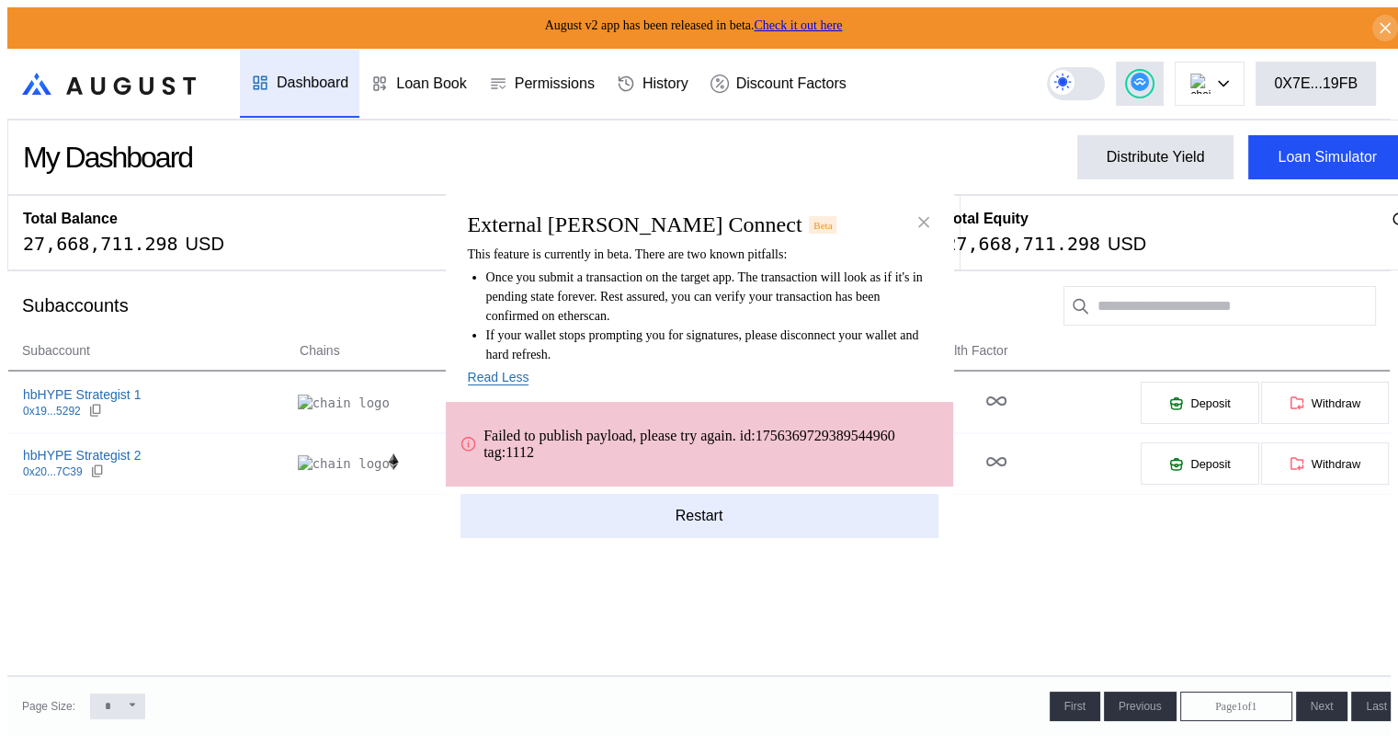
click at [702, 516] on button "Restart" at bounding box center [700, 516] width 478 height 44
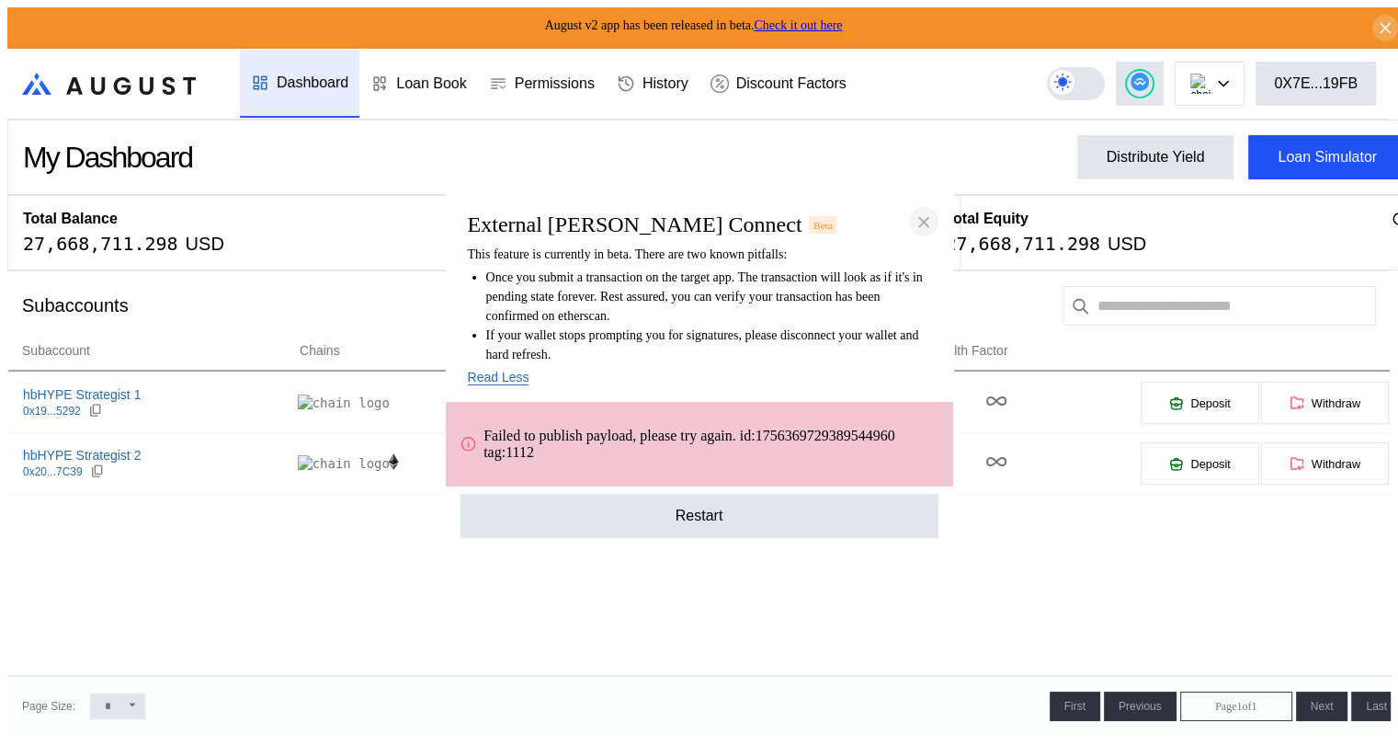
click at [923, 224] on icon "close modal" at bounding box center [924, 221] width 18 height 19
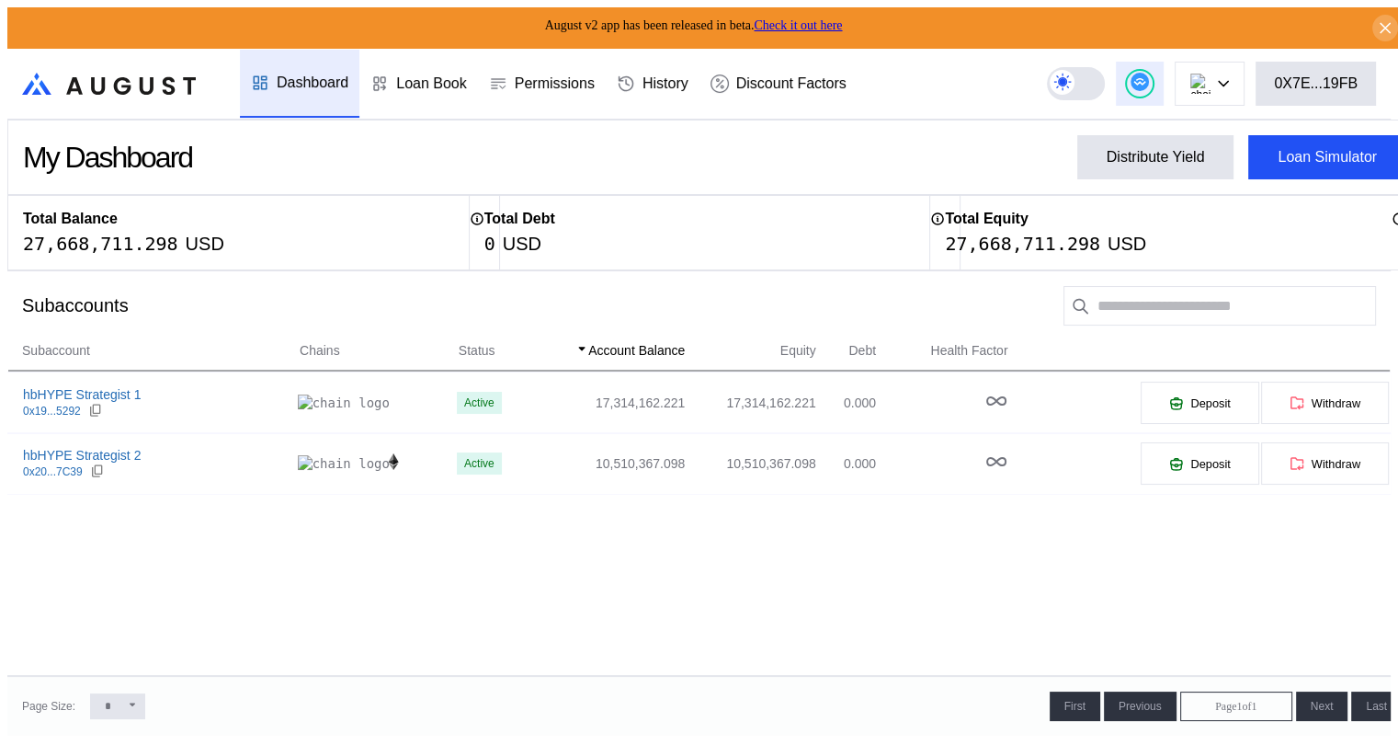
click at [1149, 73] on icon at bounding box center [1140, 82] width 18 height 18
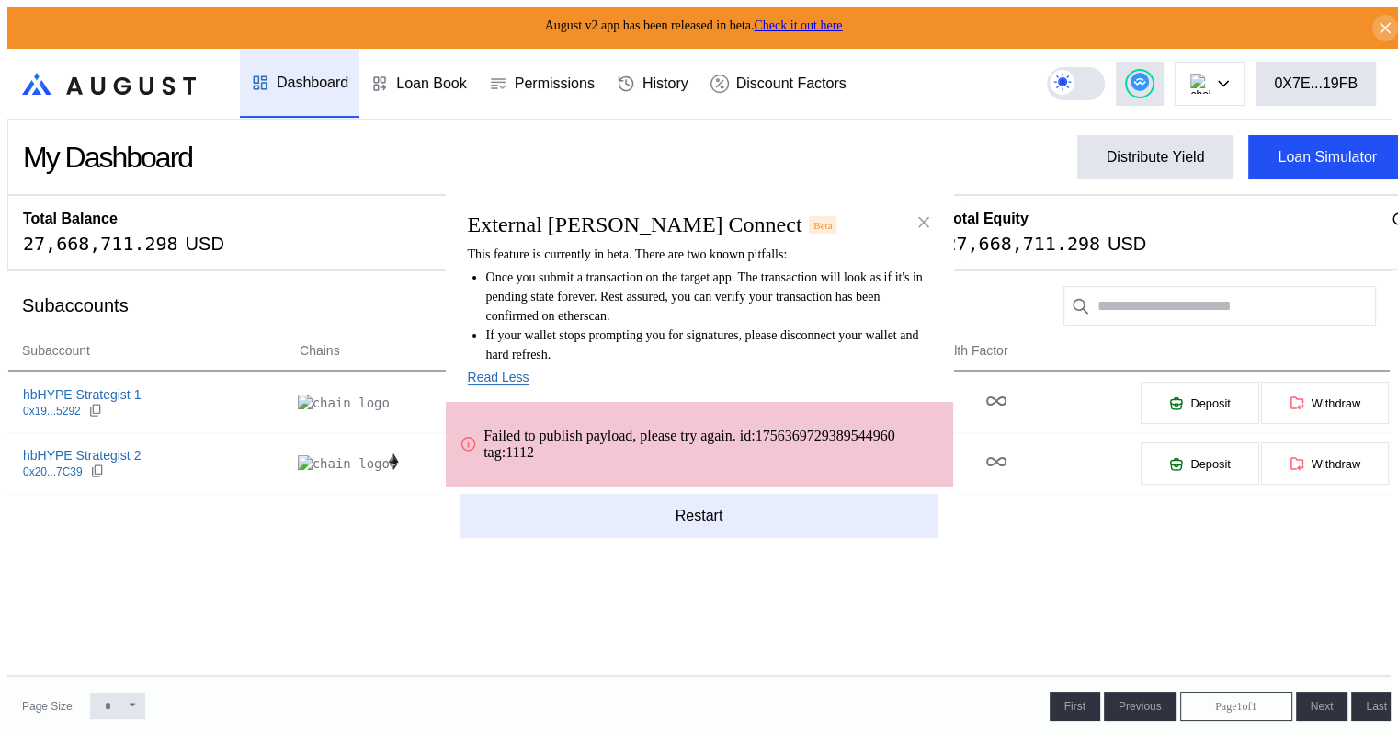
click at [673, 511] on button "Restart" at bounding box center [700, 516] width 478 height 44
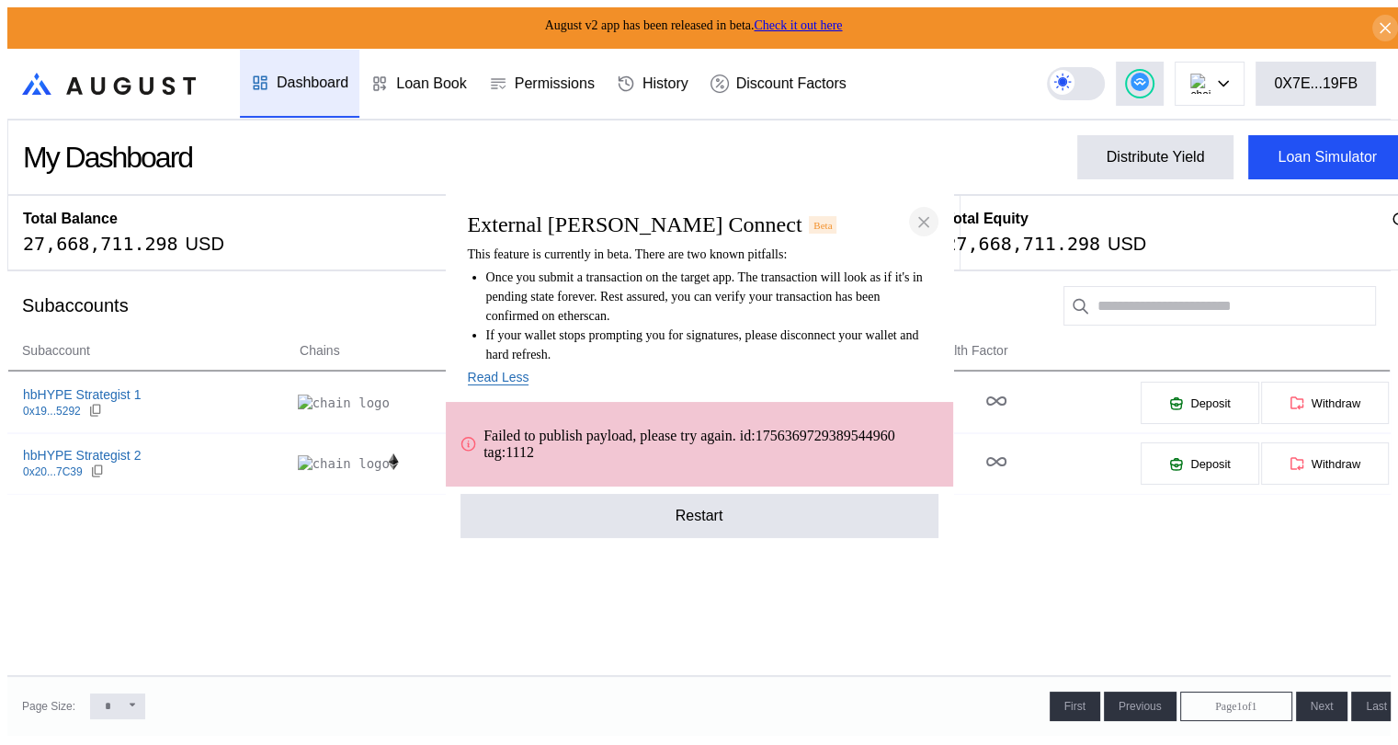
click at [929, 227] on icon "close modal" at bounding box center [924, 221] width 18 height 19
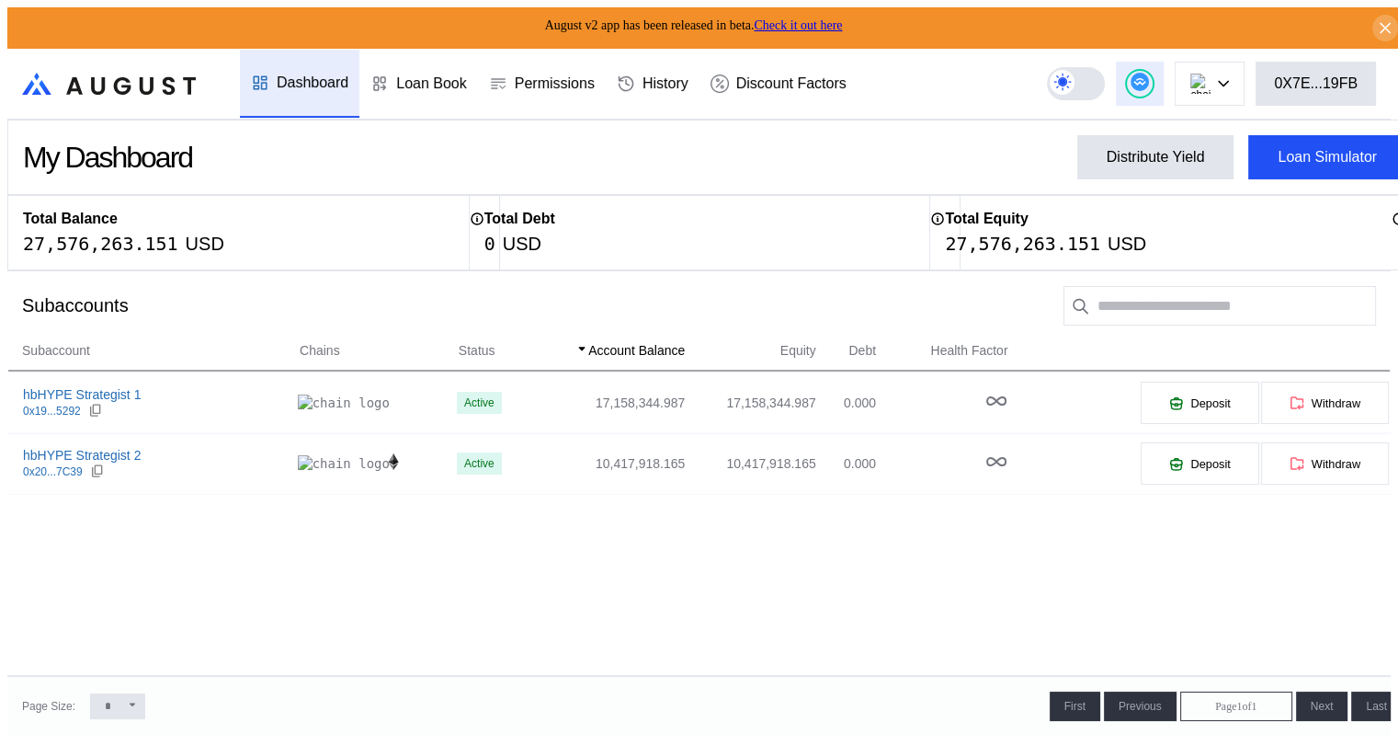
click at [1149, 73] on circle at bounding box center [1140, 82] width 18 height 18
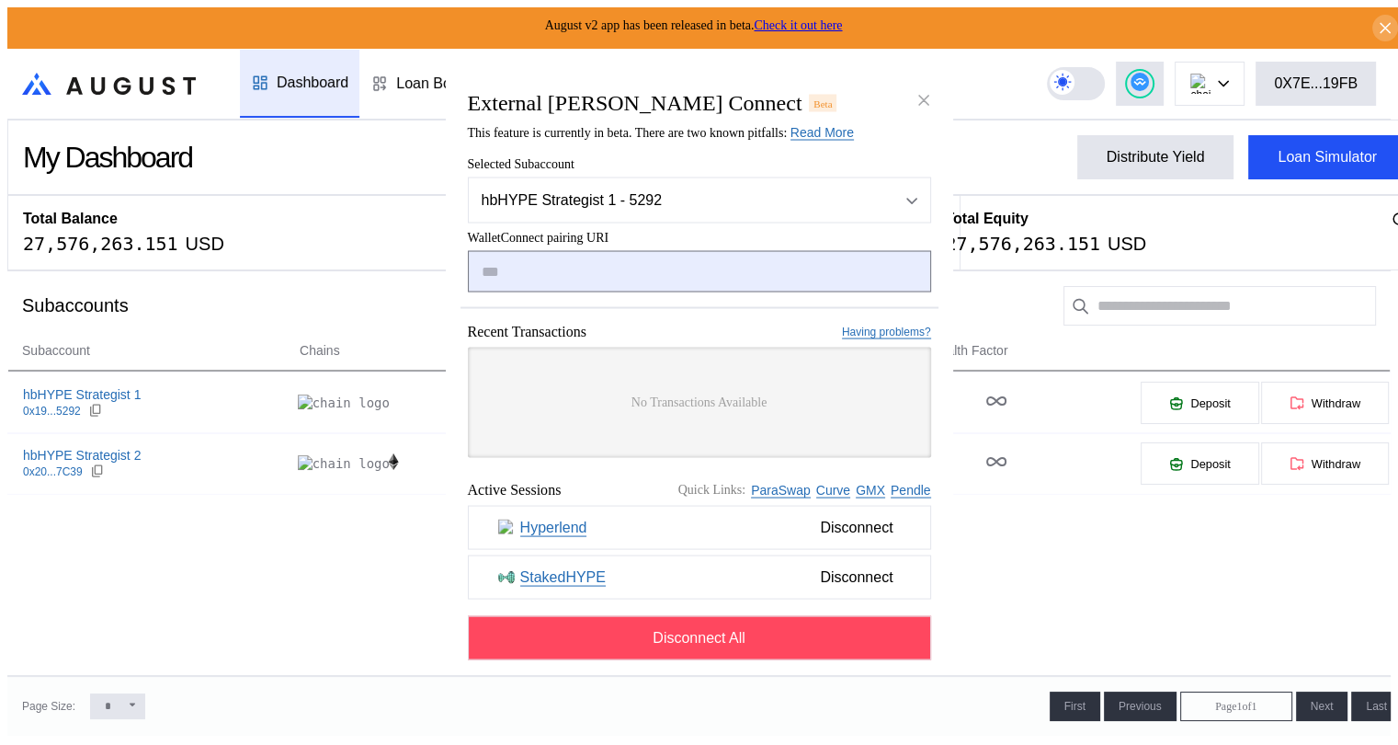
type input "**********"
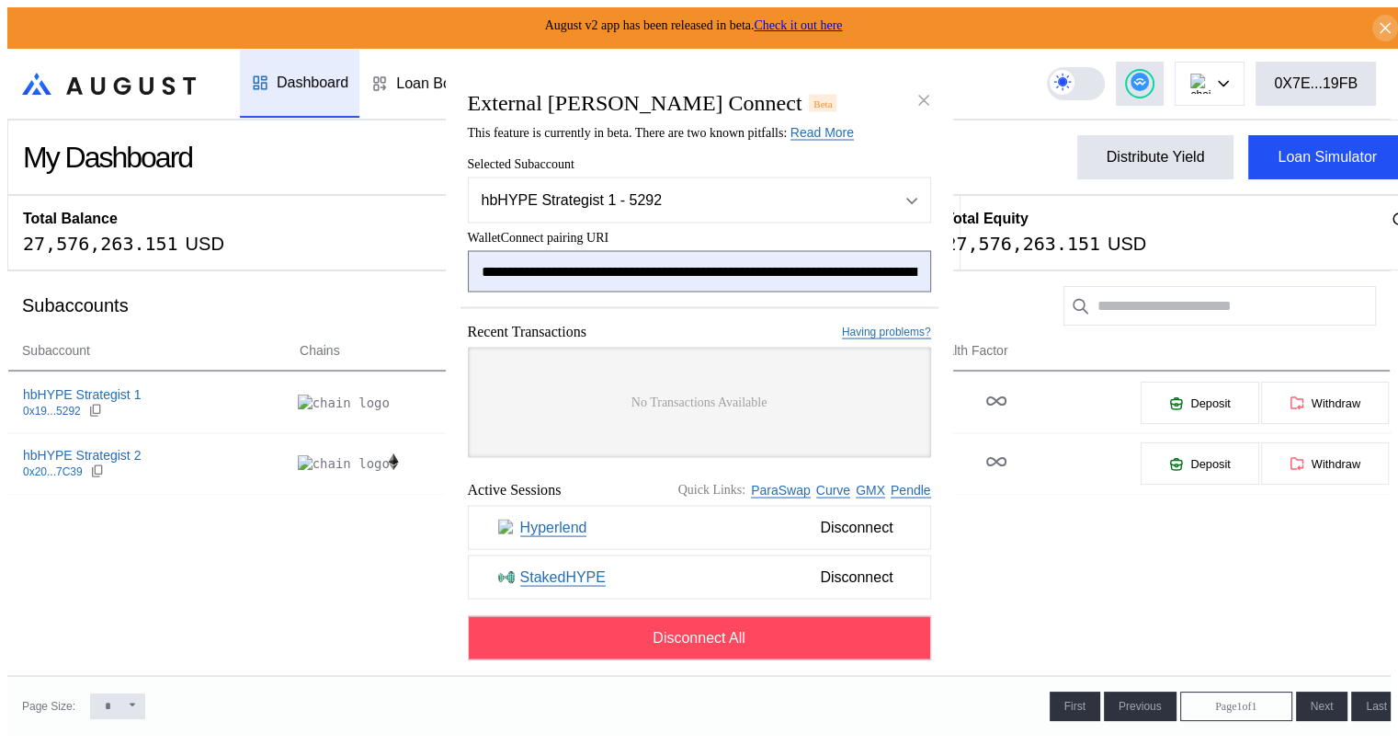
scroll to position [0, 1133]
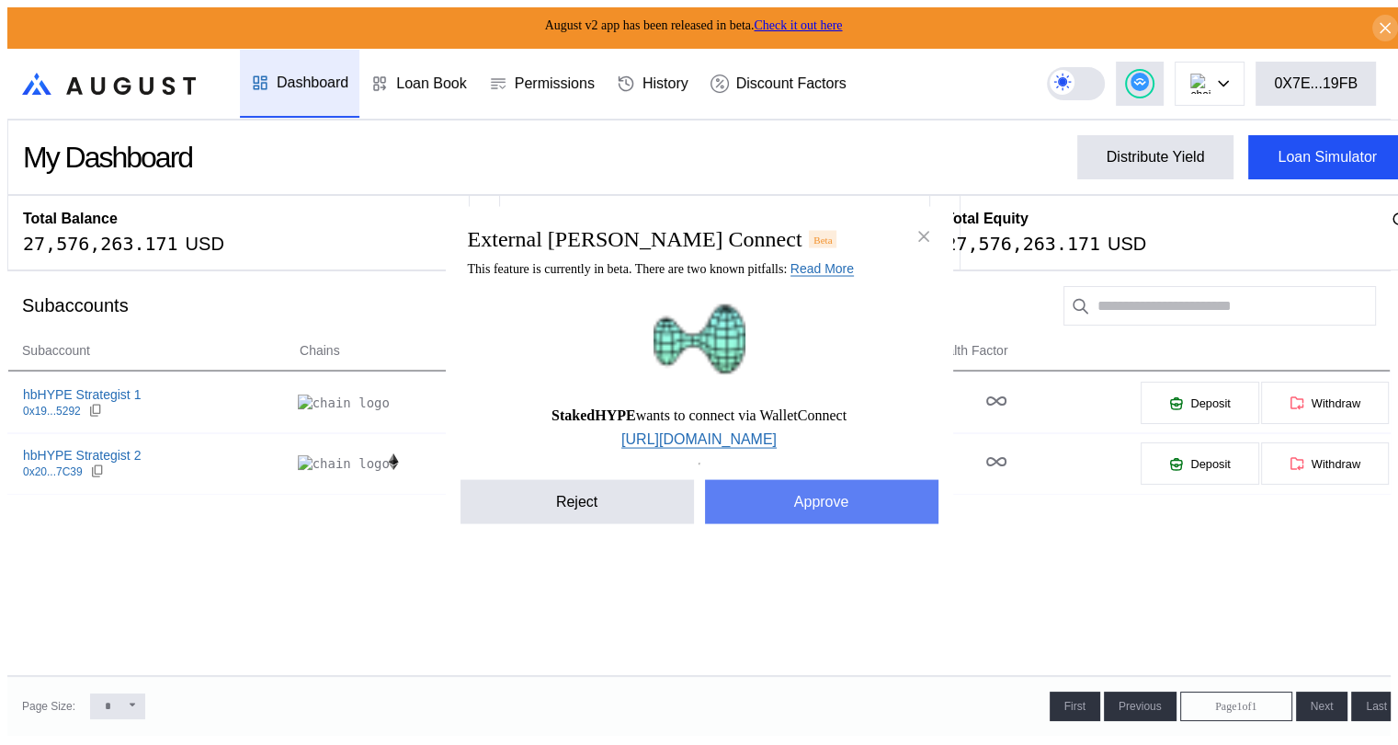
click at [783, 503] on button "Approve" at bounding box center [822, 502] width 234 height 44
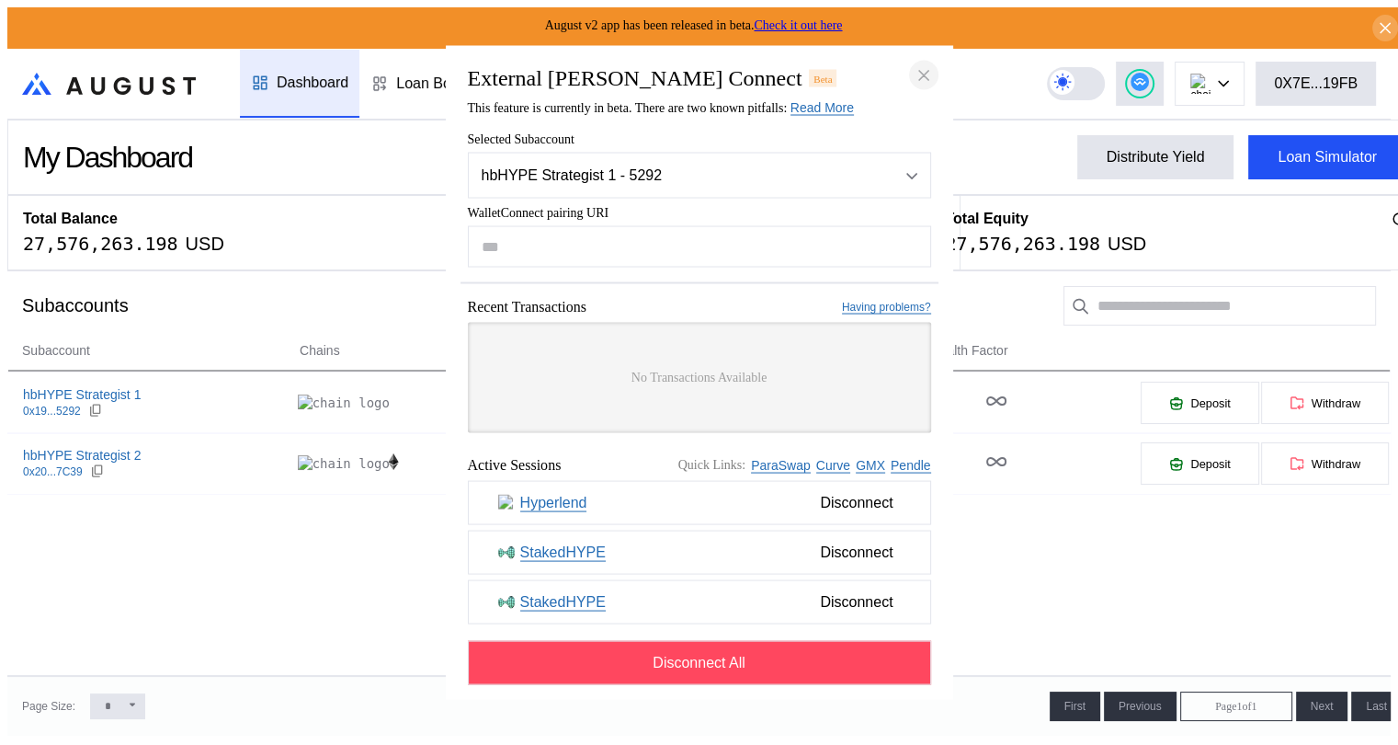
click at [929, 67] on icon "close modal" at bounding box center [924, 74] width 18 height 19
